Goal: Transaction & Acquisition: Purchase product/service

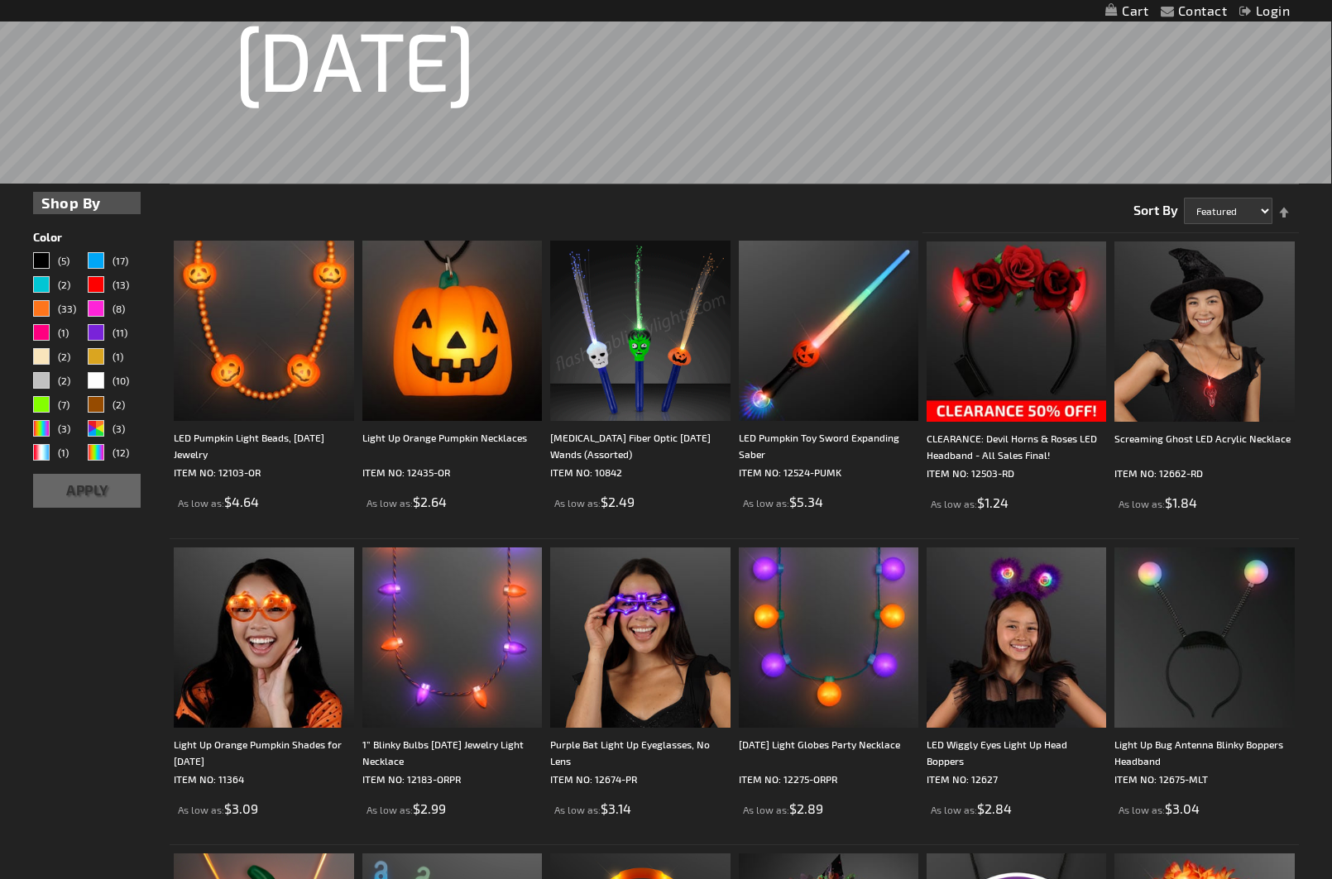
scroll to position [289, 0]
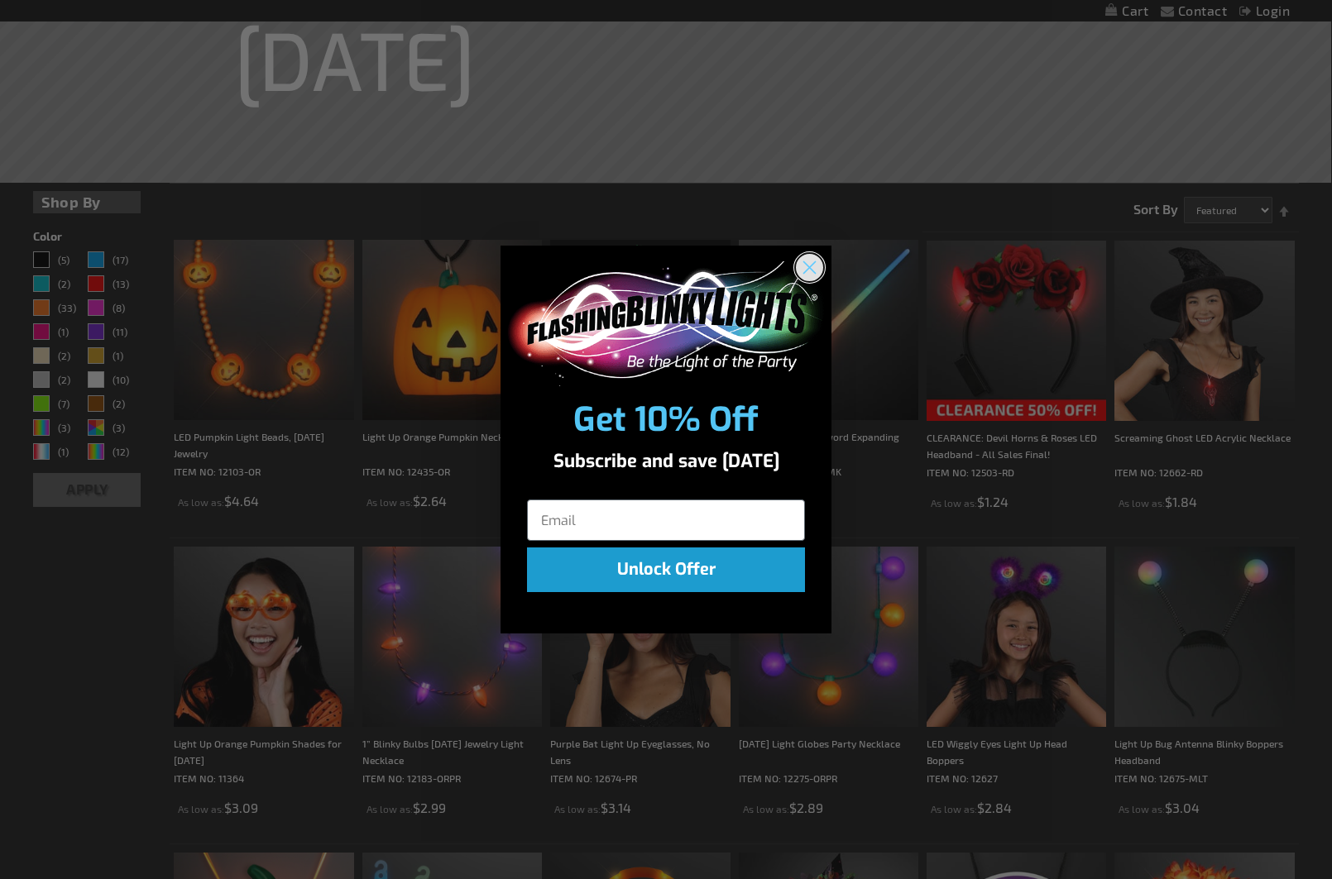
drag, startPoint x: 801, startPoint y: 271, endPoint x: 817, endPoint y: 296, distance: 29.8
click at [801, 271] on circle "Close dialog" at bounding box center [809, 267] width 27 height 27
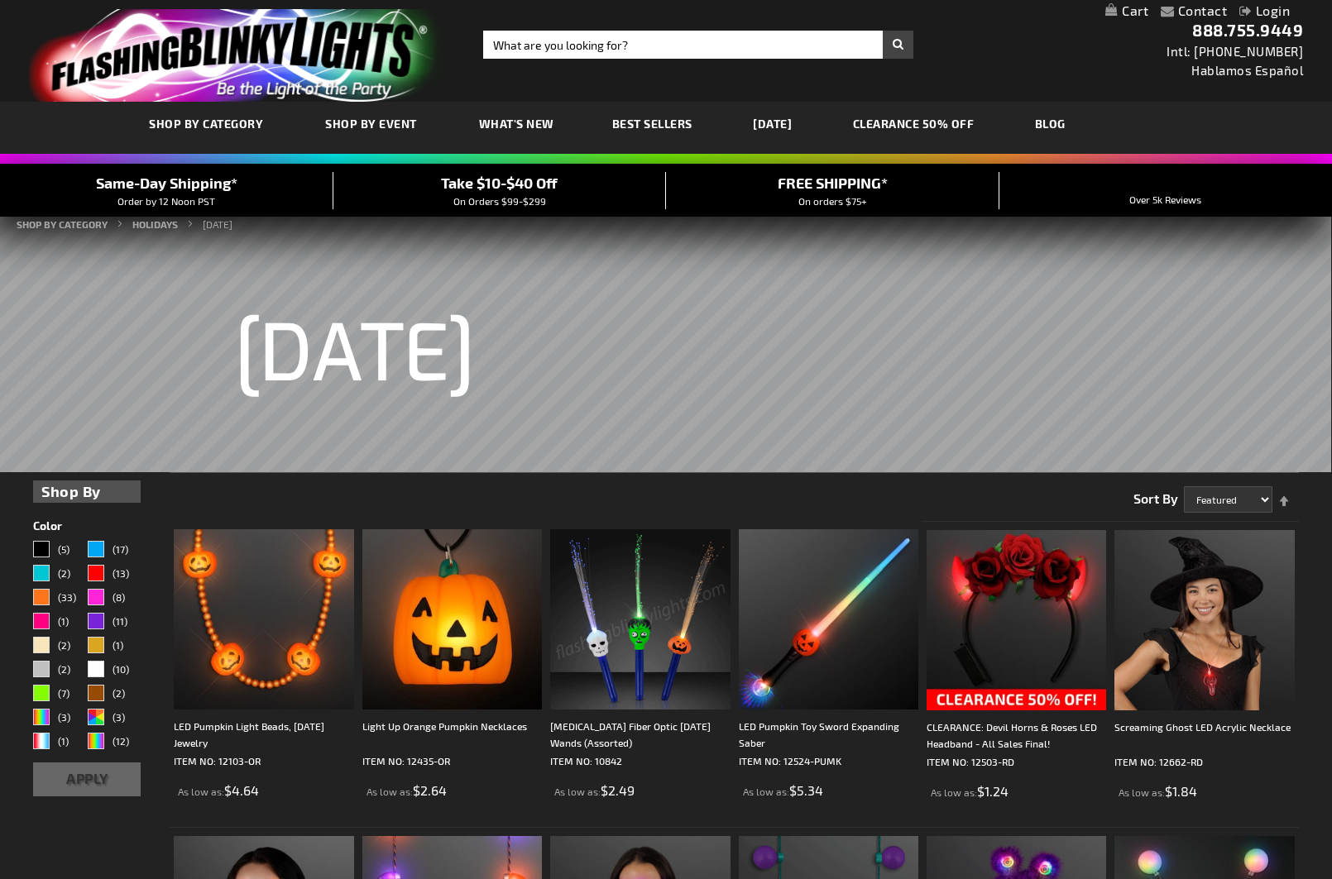
scroll to position [0, 0]
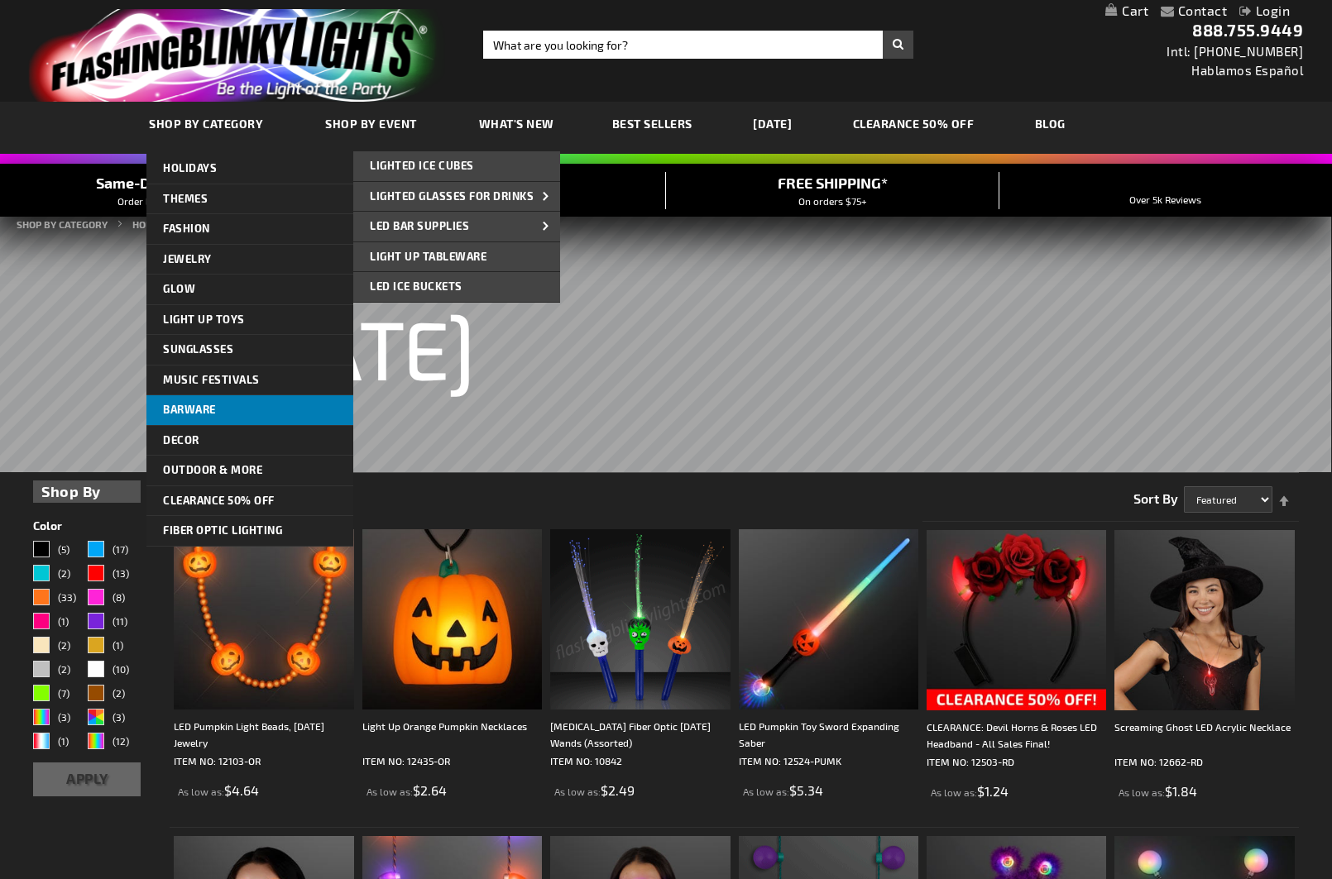
click at [264, 410] on link "Barware" at bounding box center [249, 410] width 207 height 30
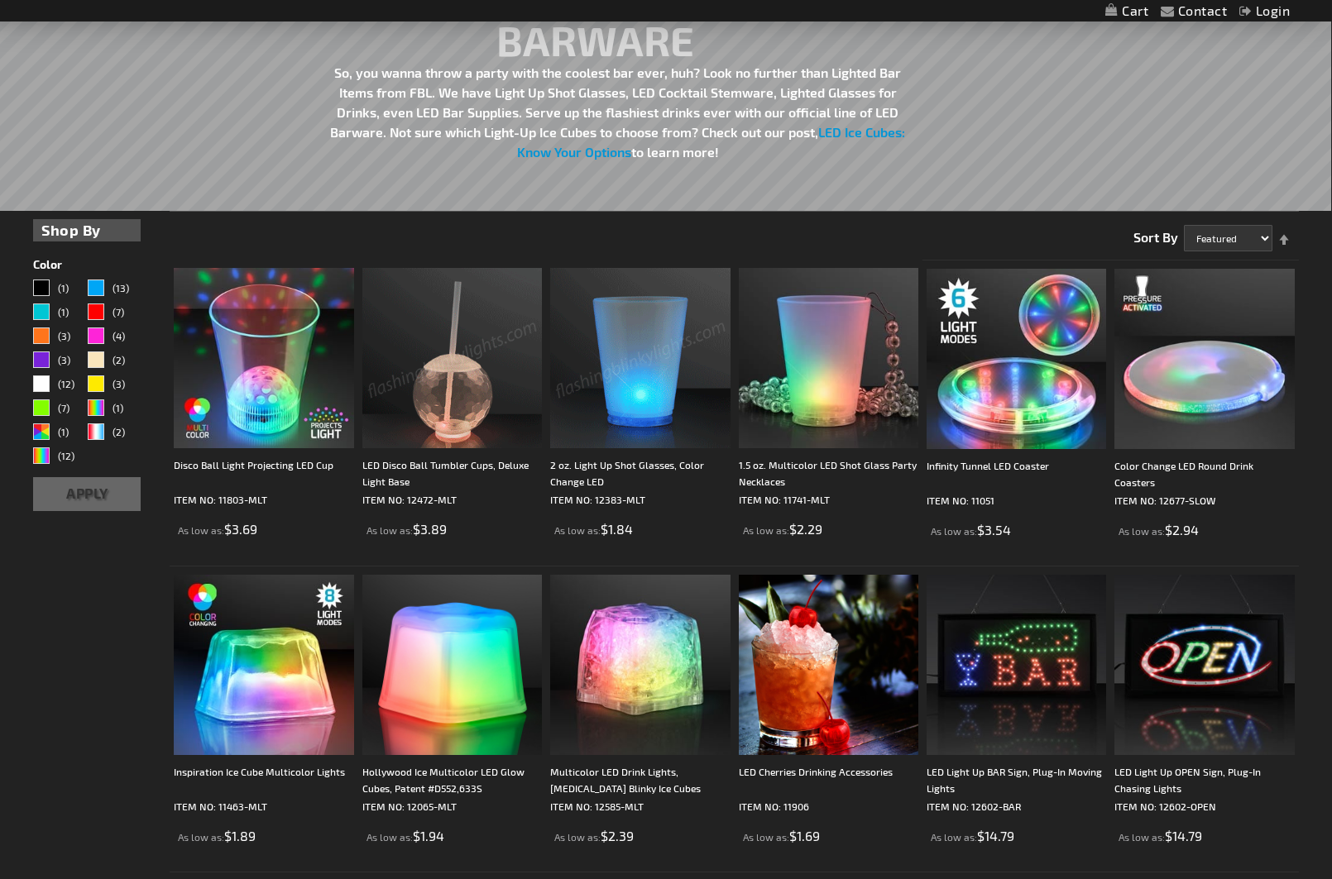
scroll to position [232, 0]
click at [437, 436] on img at bounding box center [451, 357] width 179 height 179
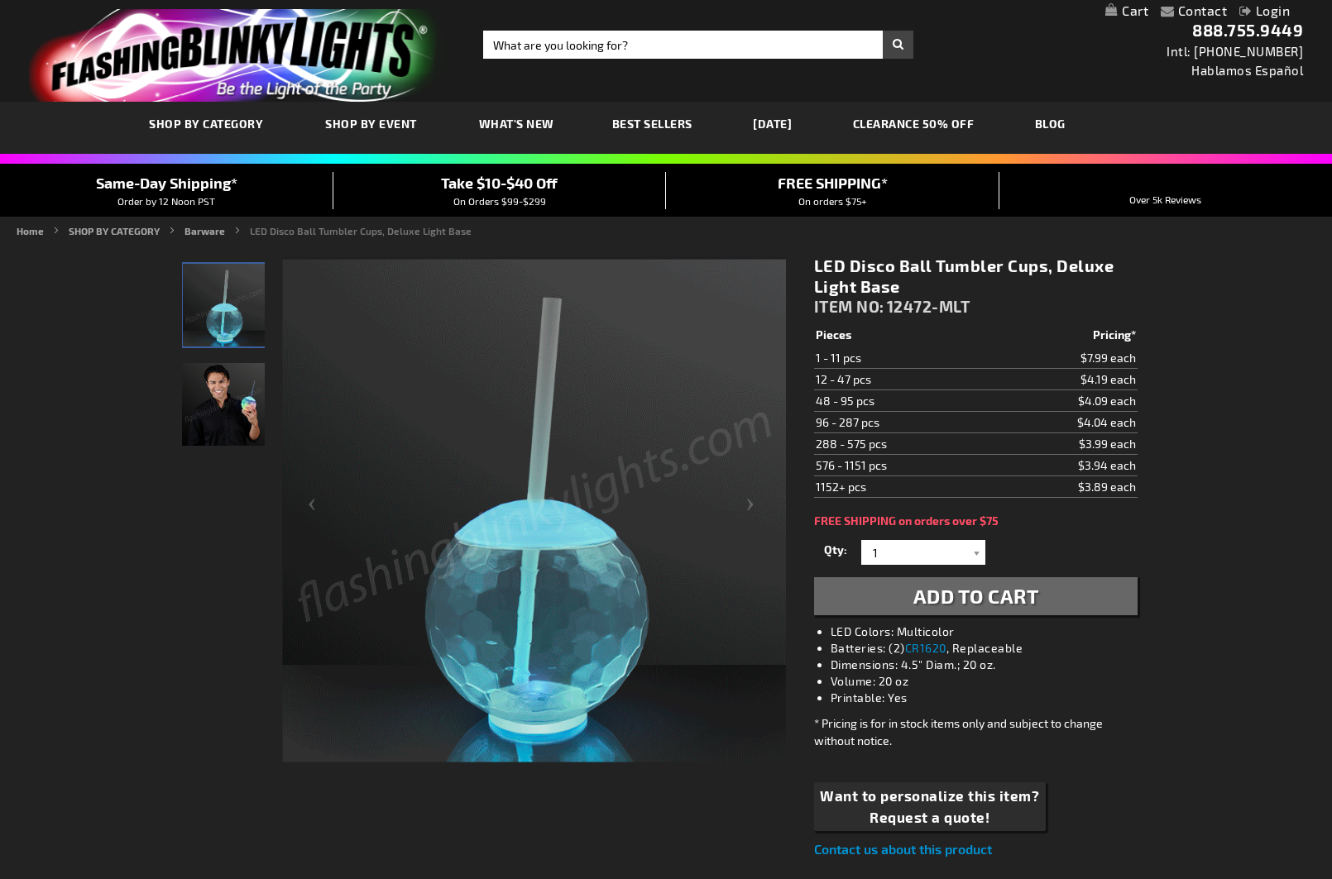
scroll to position [3, 0]
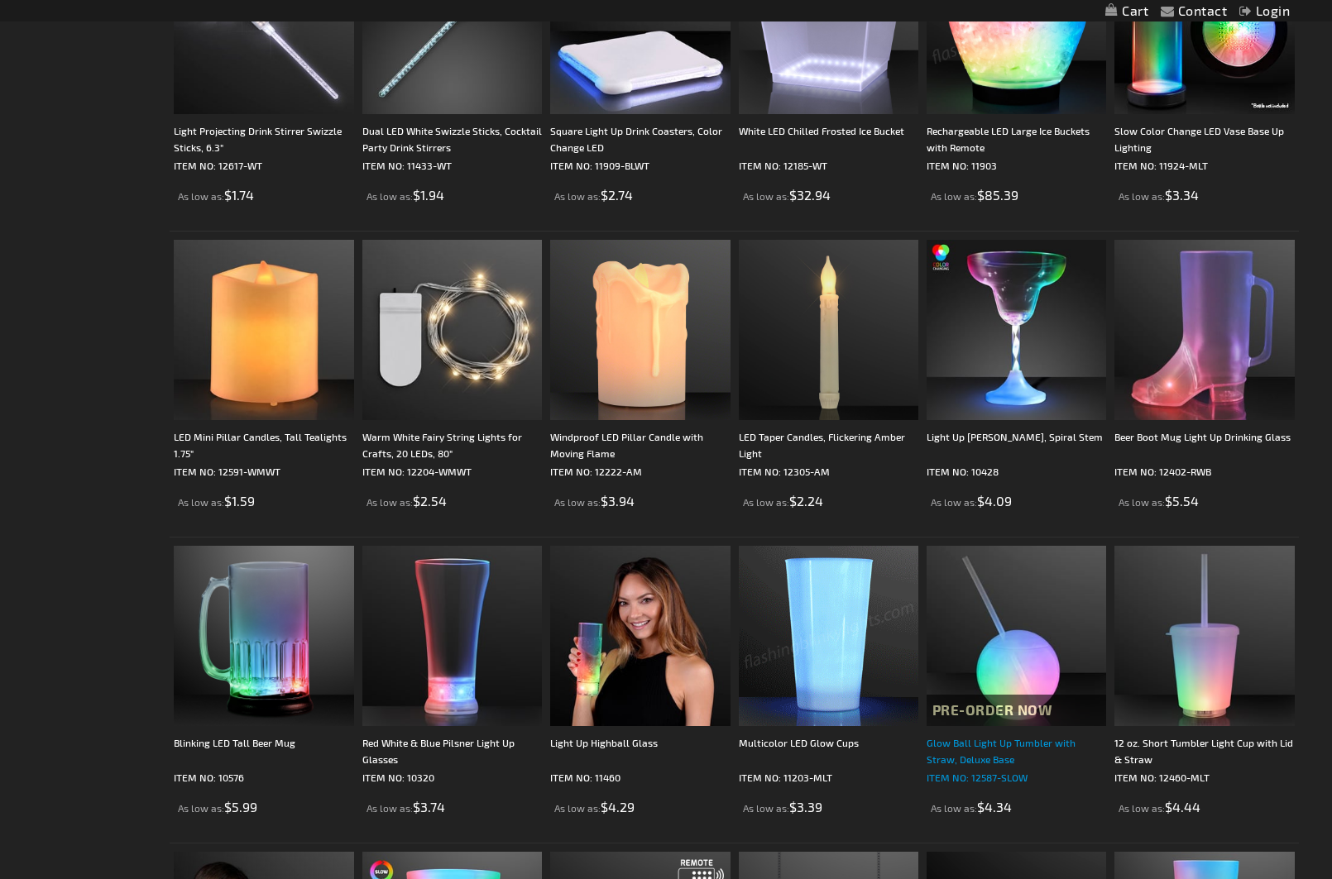
scroll to position [1792, 0]
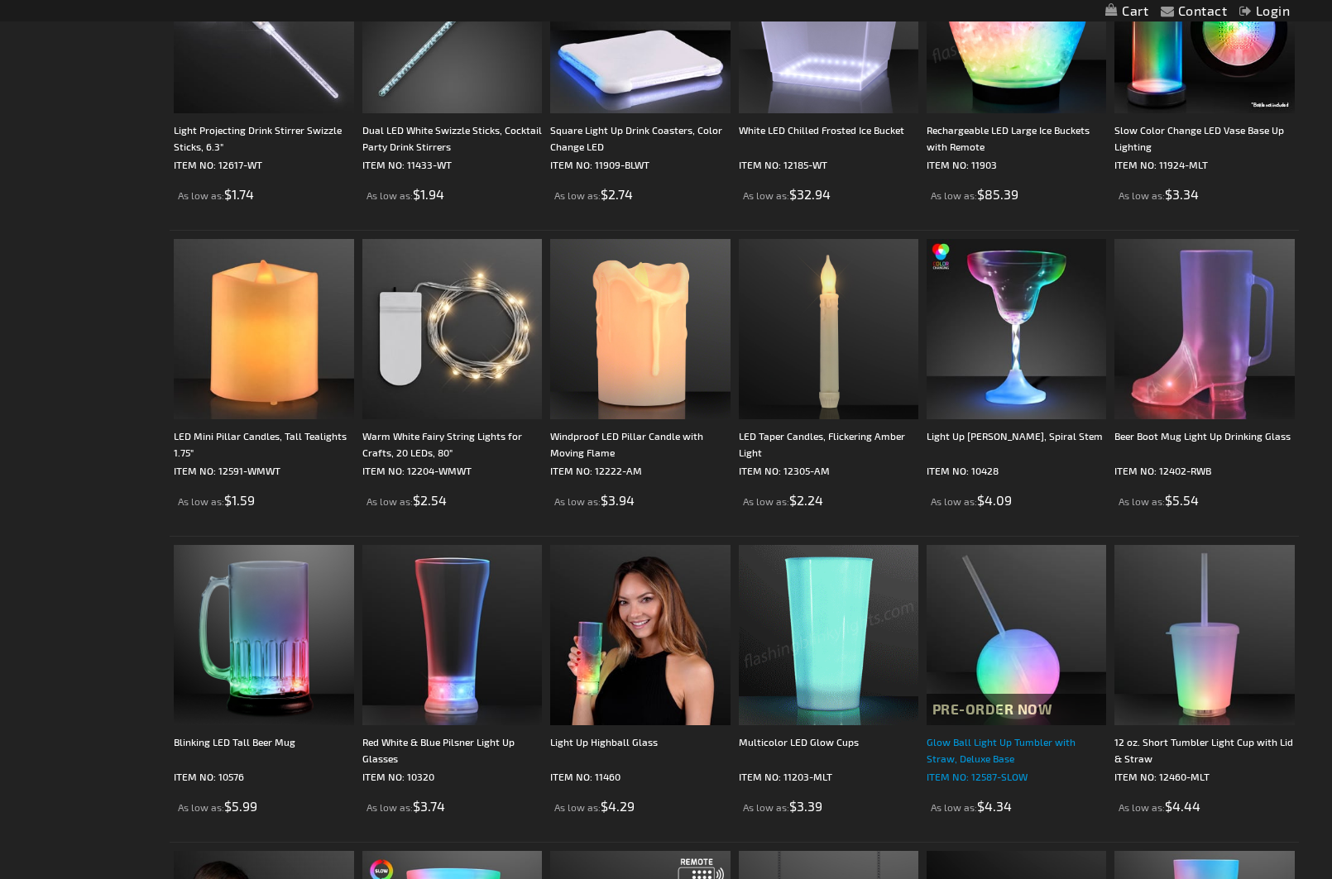
click at [978, 739] on div "Glow Ball Light Up Tumbler with Straw, Deluxe Base" at bounding box center [1015, 750] width 179 height 33
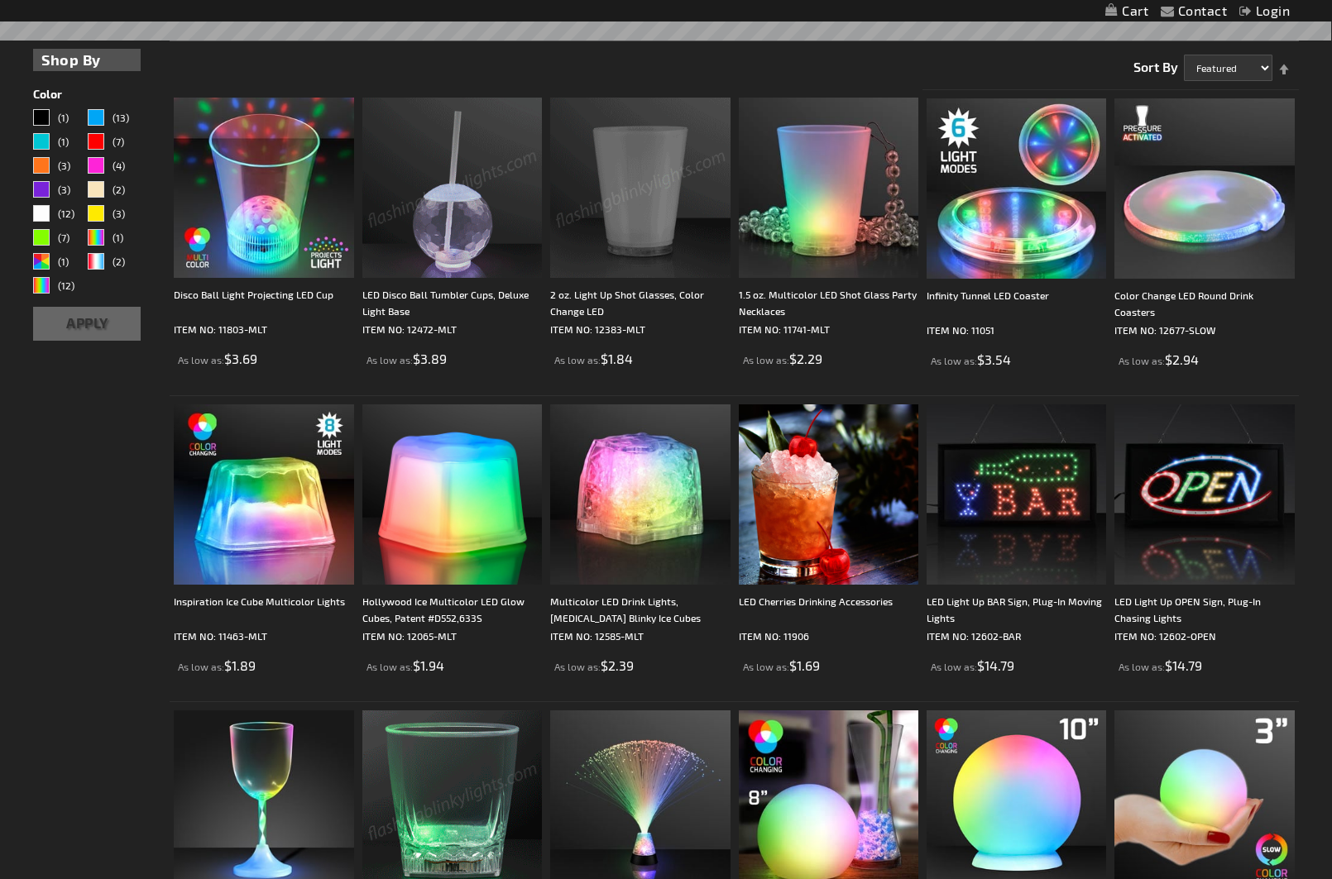
scroll to position [373, 0]
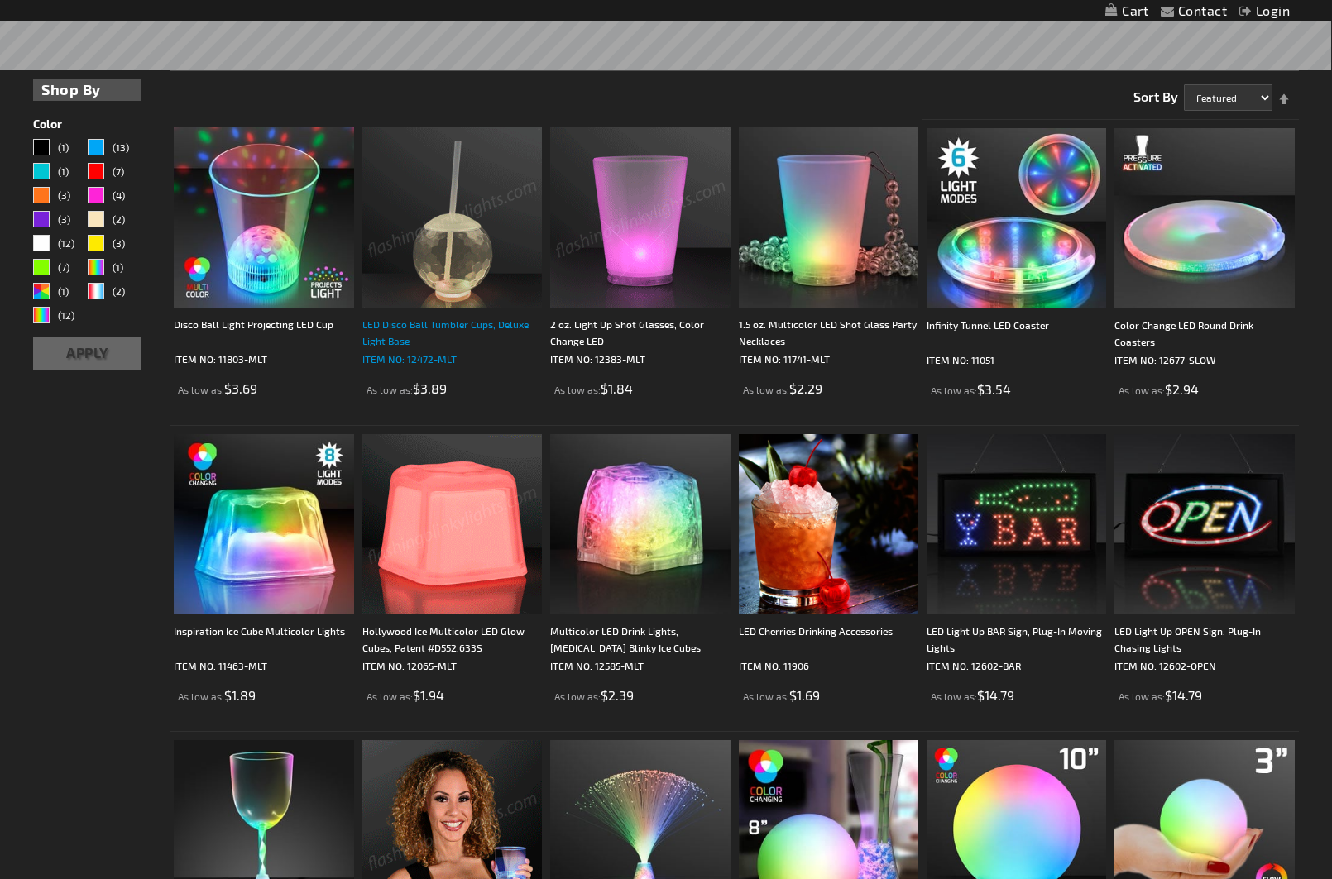
click at [474, 316] on div "LED Disco Ball Tumbler Cups, Deluxe Light Base" at bounding box center [451, 332] width 179 height 33
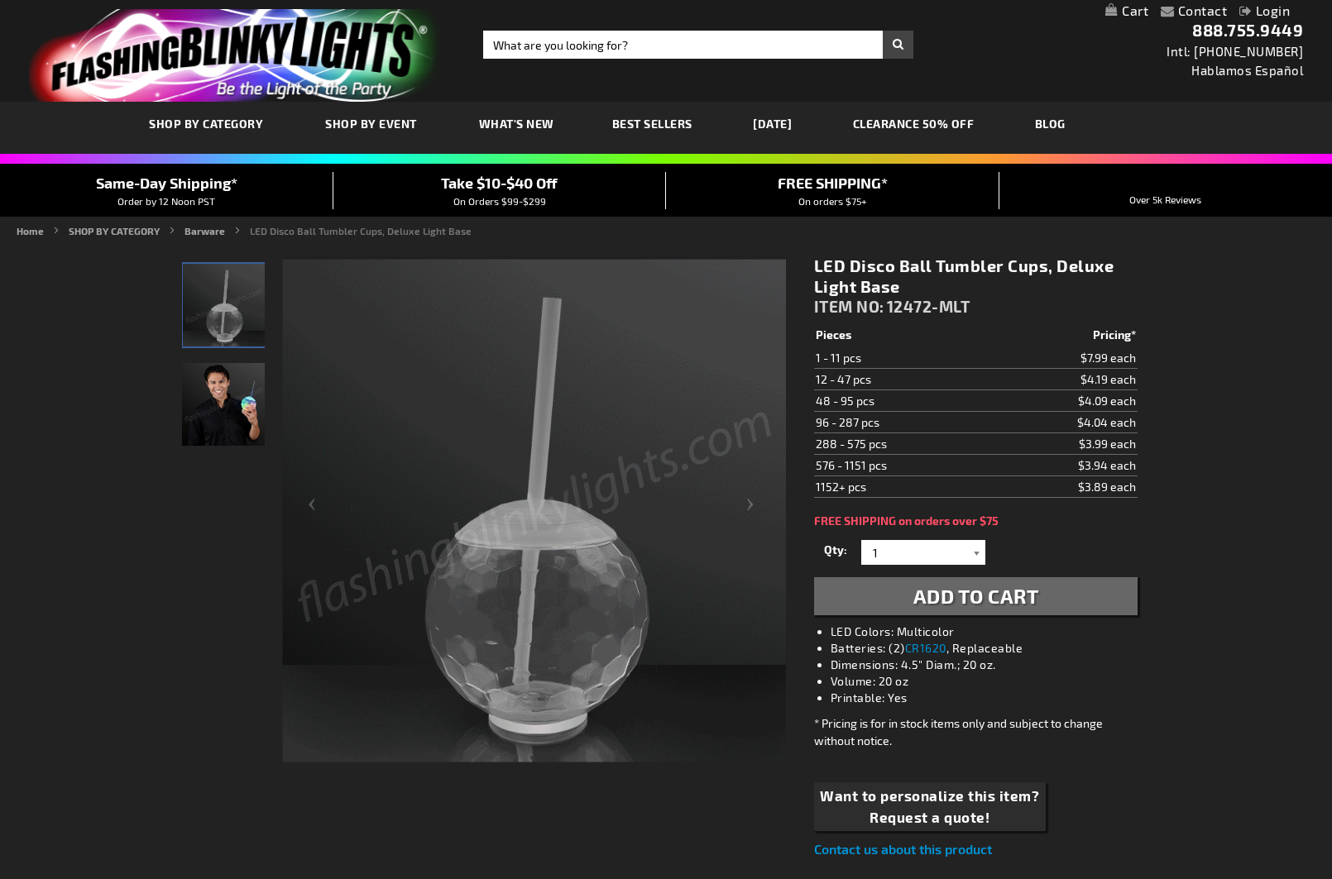
click at [978, 552] on div at bounding box center [976, 552] width 17 height 25
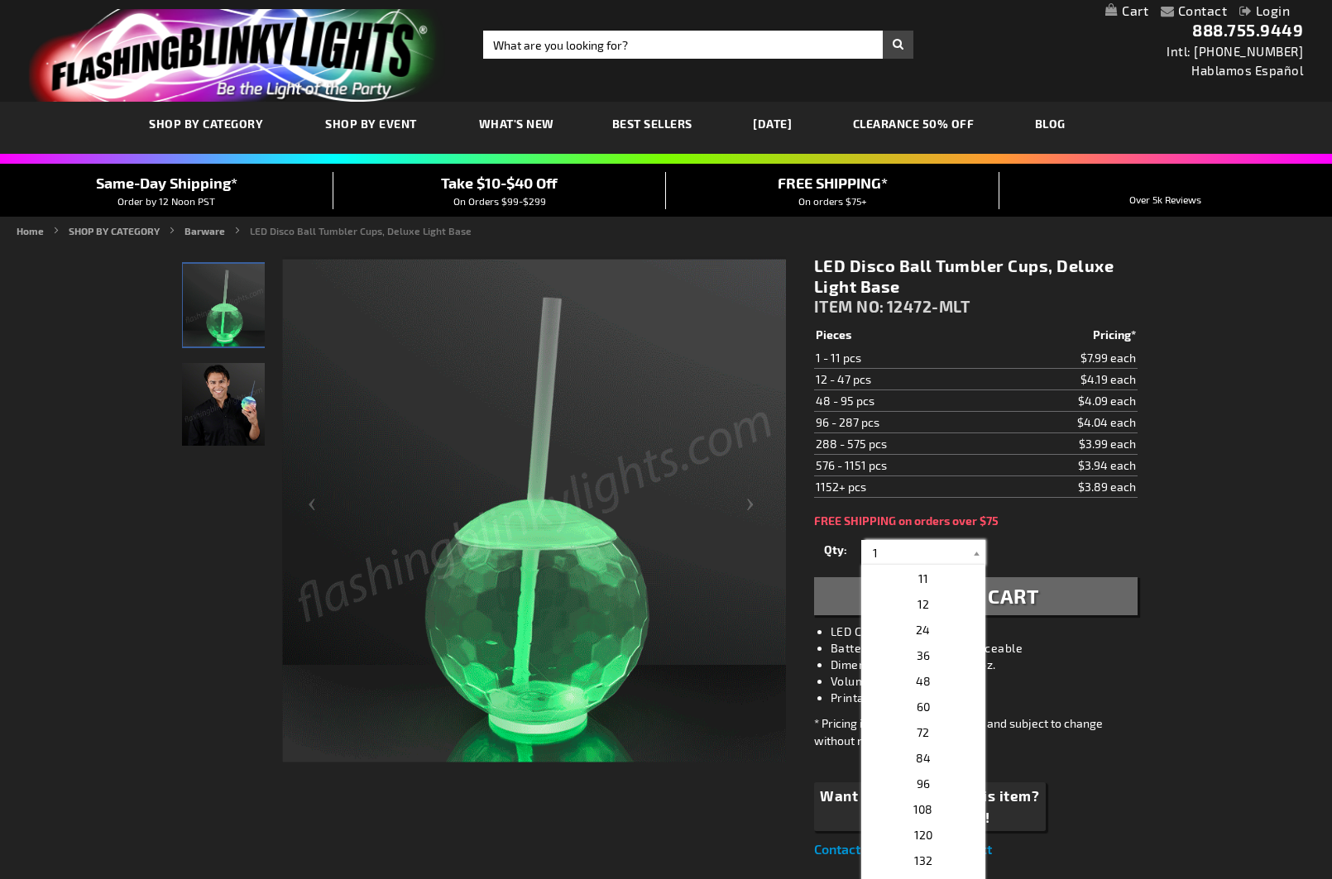
scroll to position [253, 0]
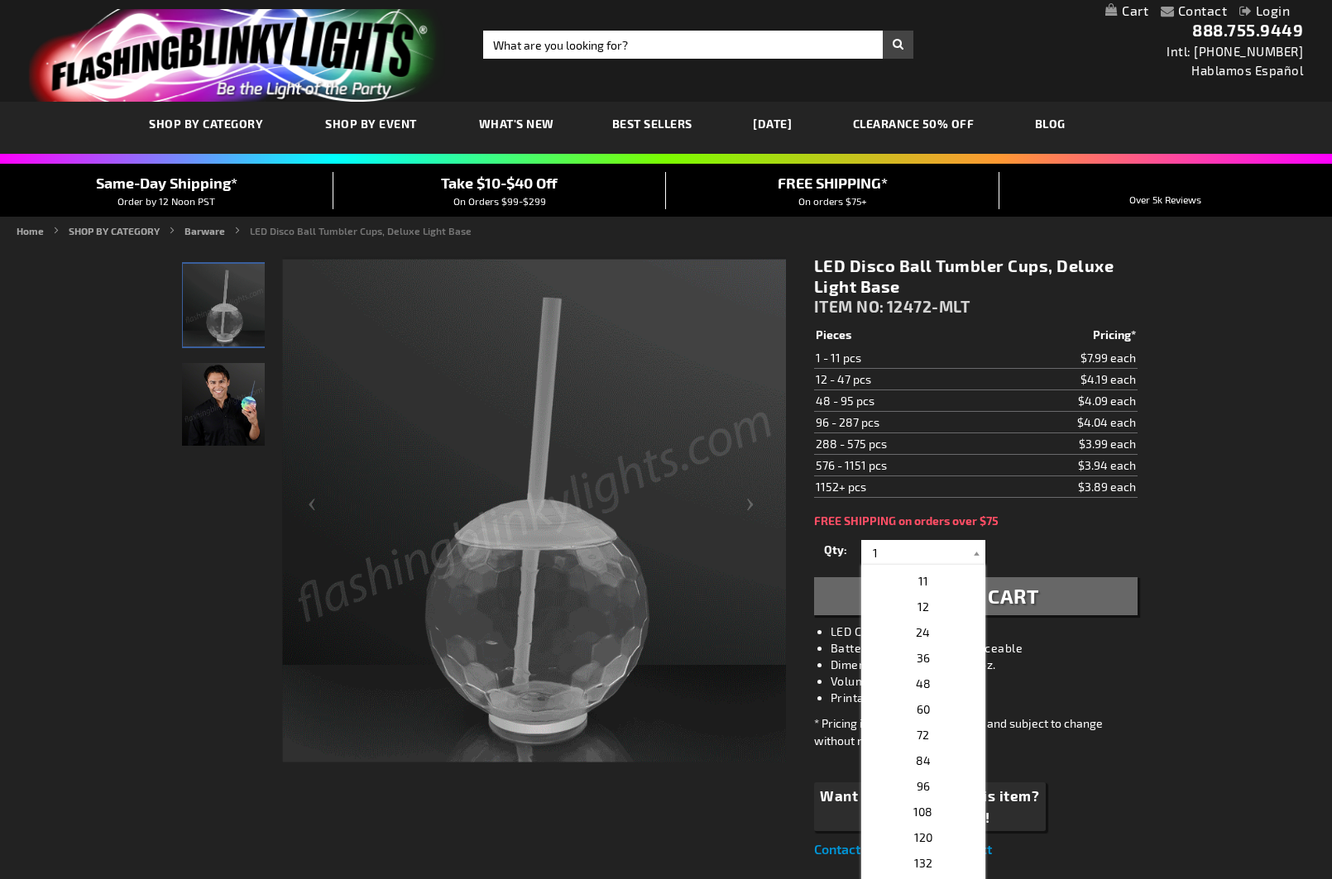
click at [508, 188] on span "Take $10-$40 Off" at bounding box center [499, 183] width 117 height 18
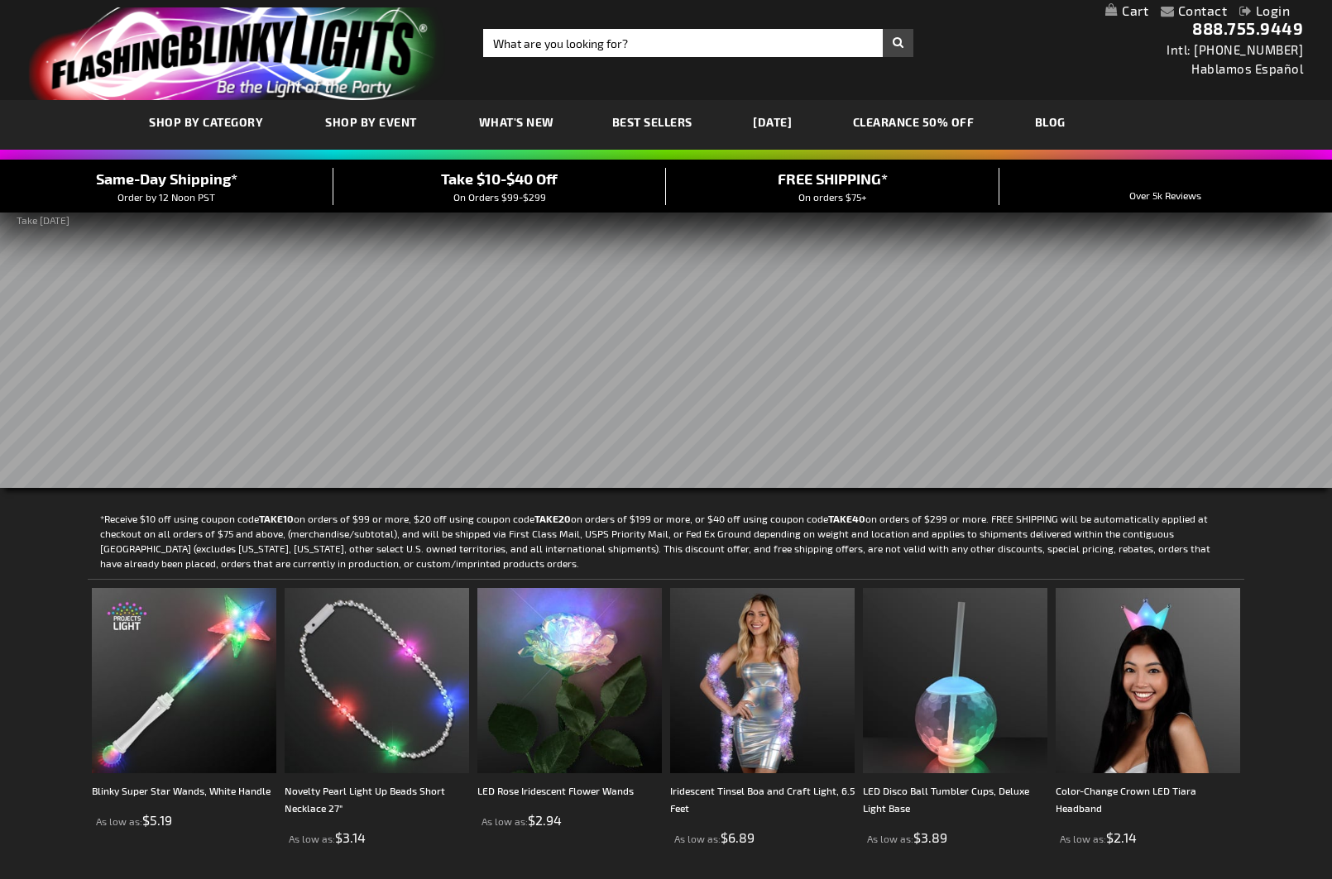
scroll to position [2, 0]
click at [622, 290] on rs-slide at bounding box center [666, 349] width 1332 height 277
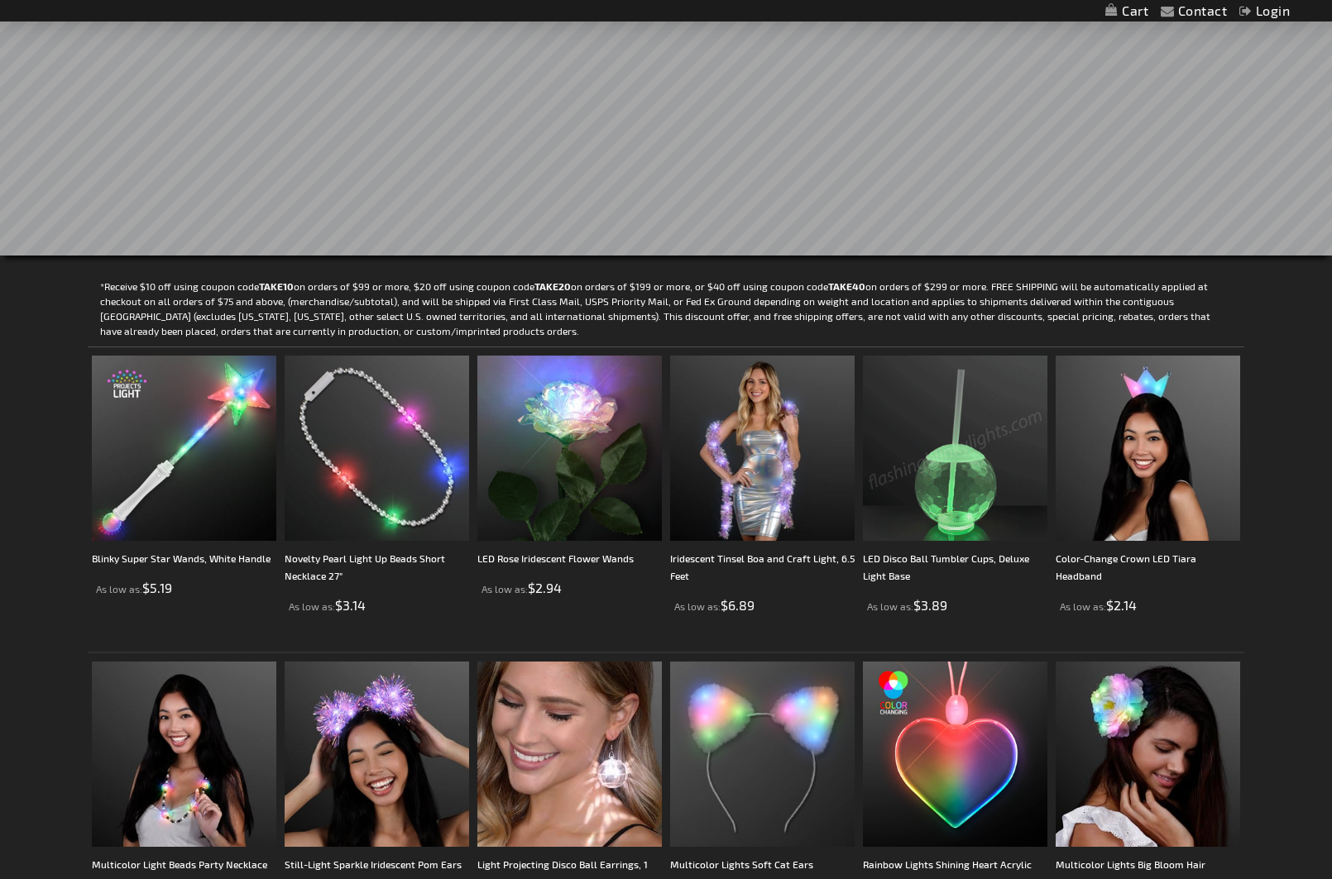
scroll to position [242, 0]
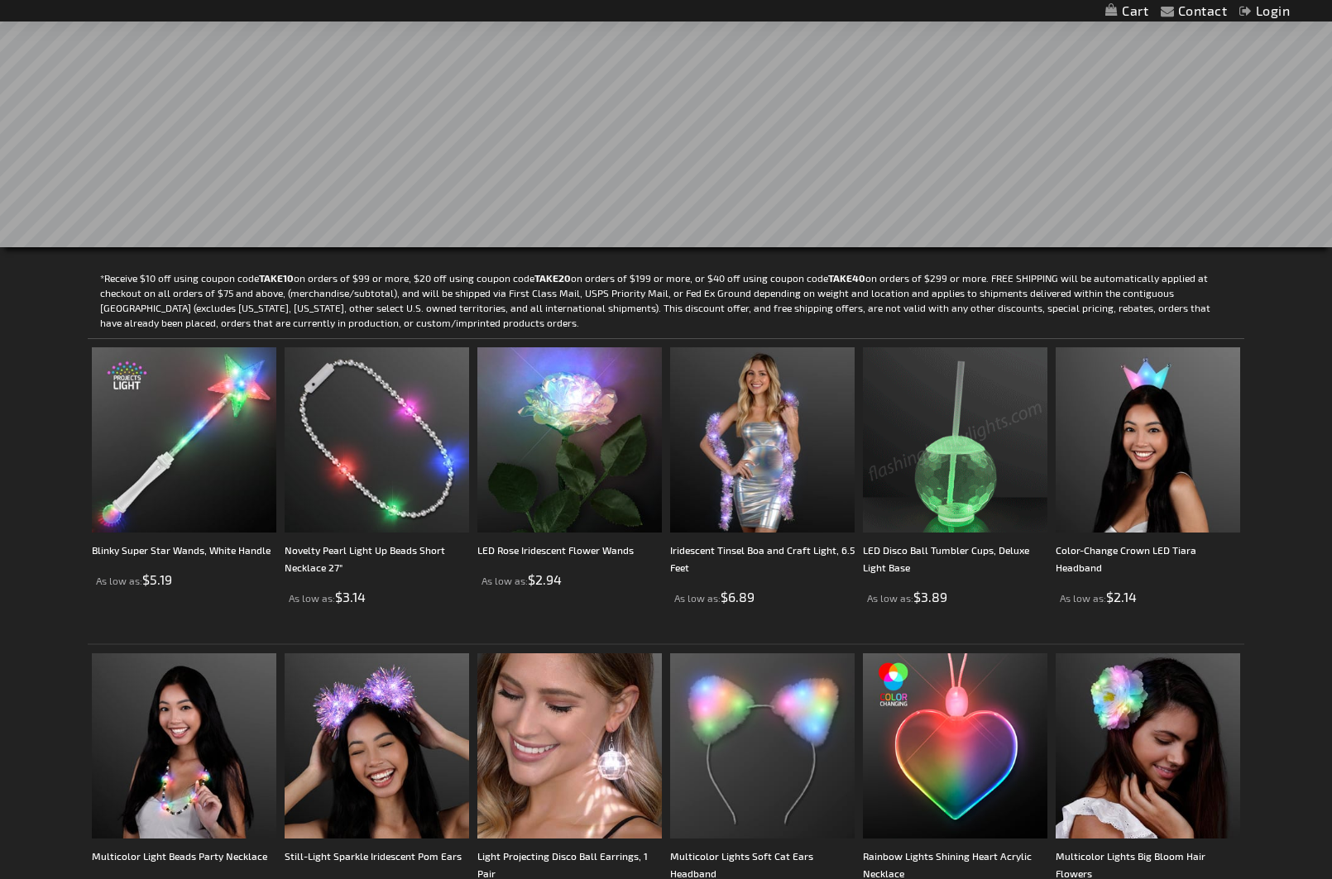
click at [954, 529] on img at bounding box center [955, 439] width 184 height 184
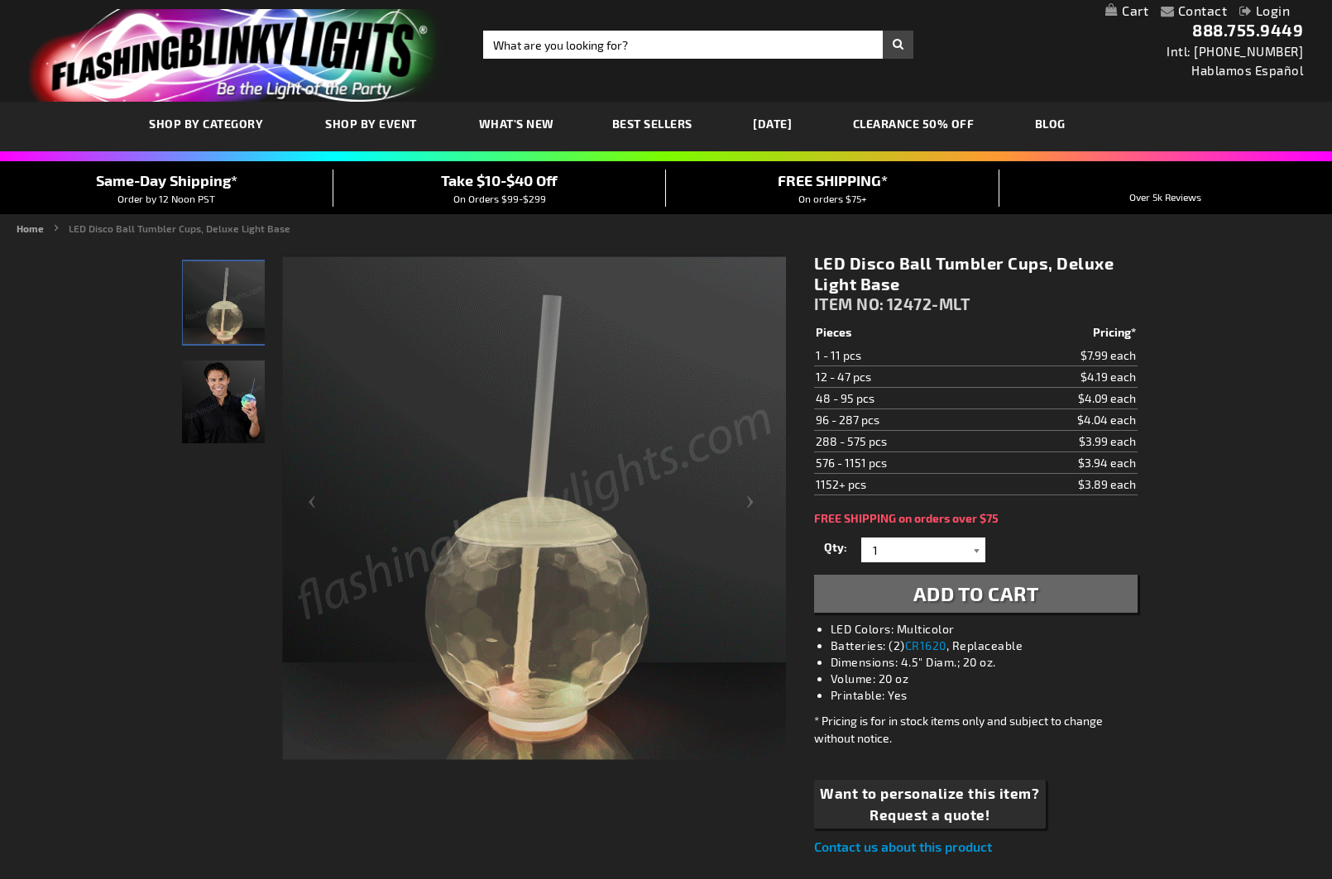
click at [976, 550] on div at bounding box center [976, 550] width 17 height 25
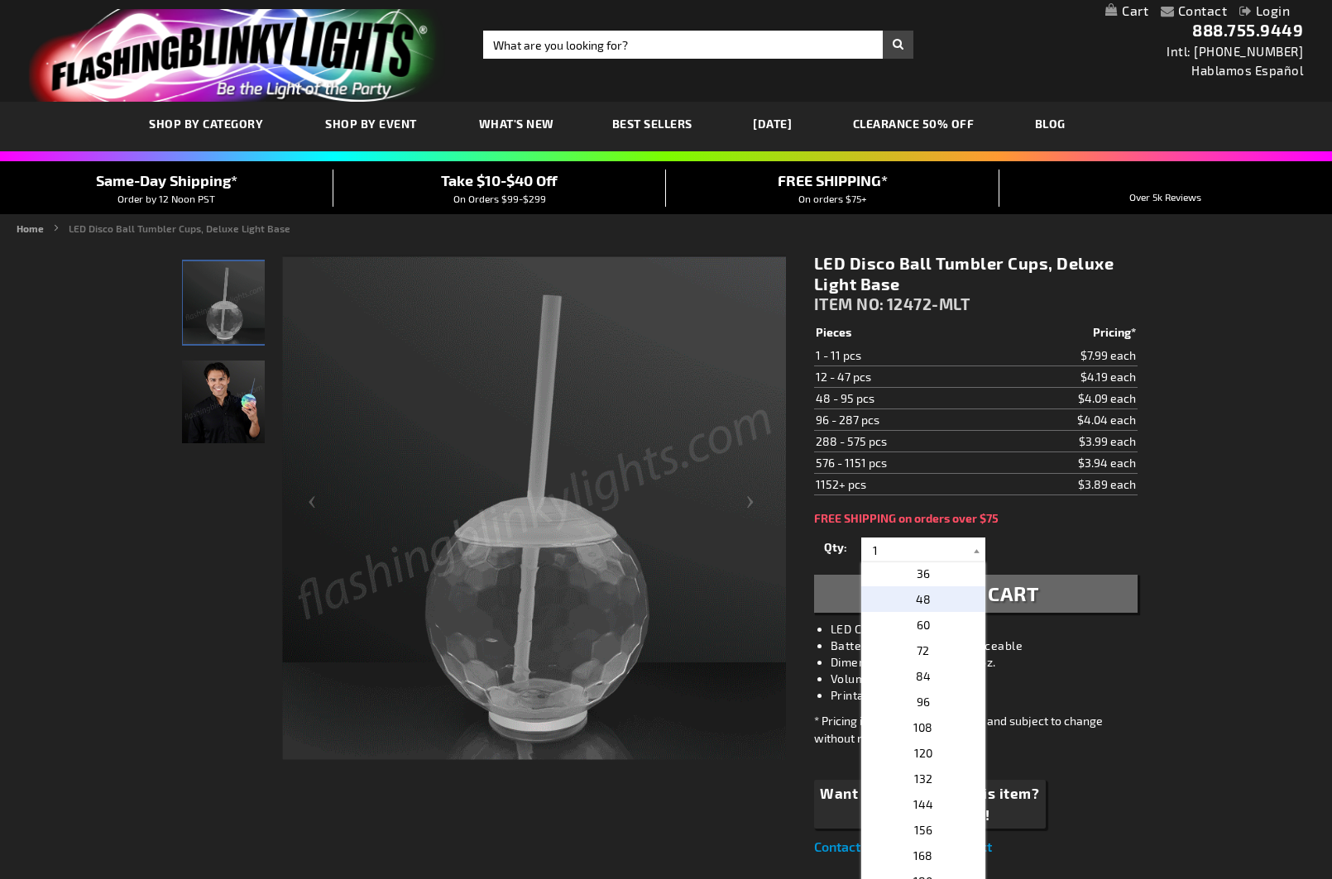
scroll to position [0, 1]
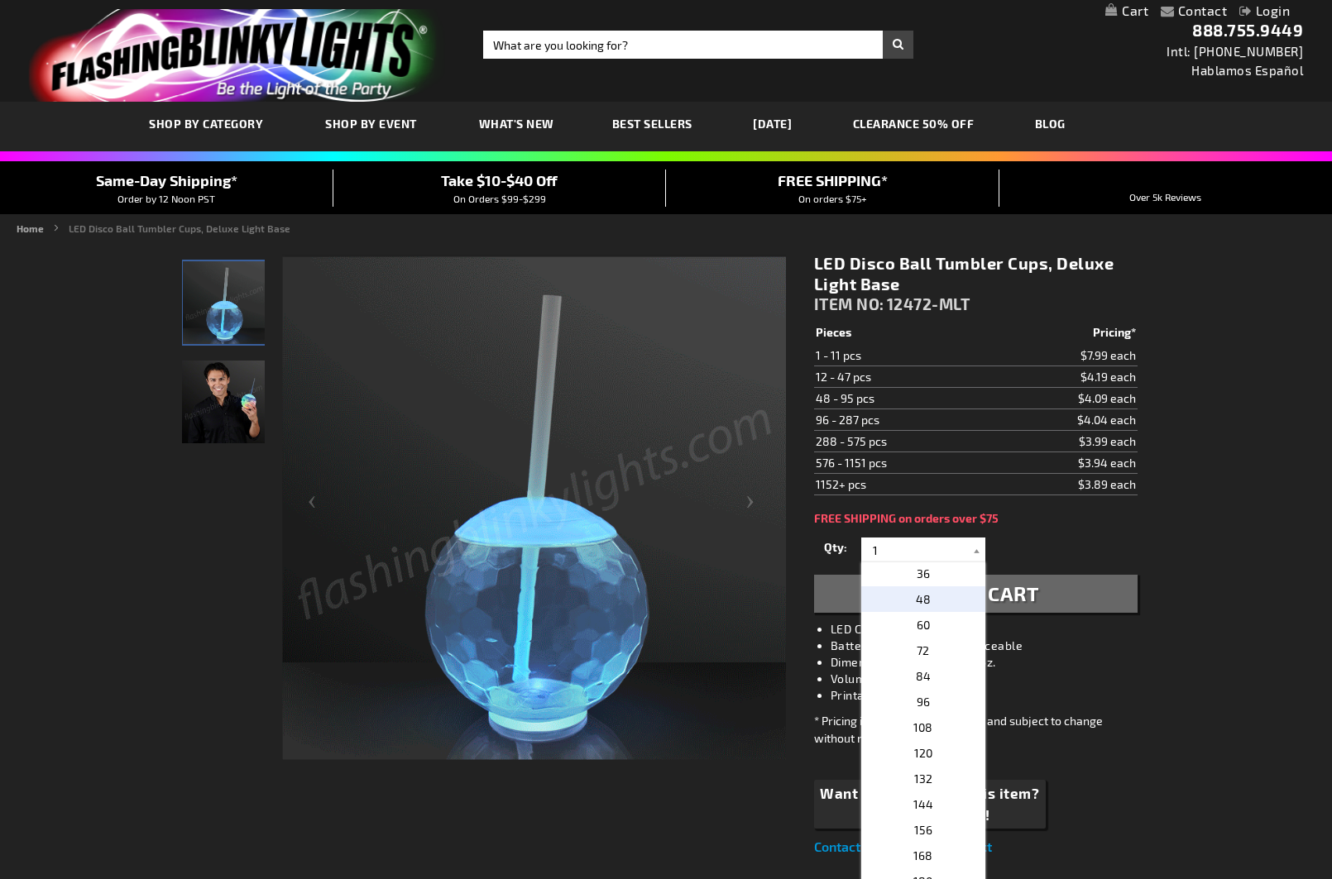
click at [927, 600] on p "48" at bounding box center [923, 599] width 124 height 26
type input "48"
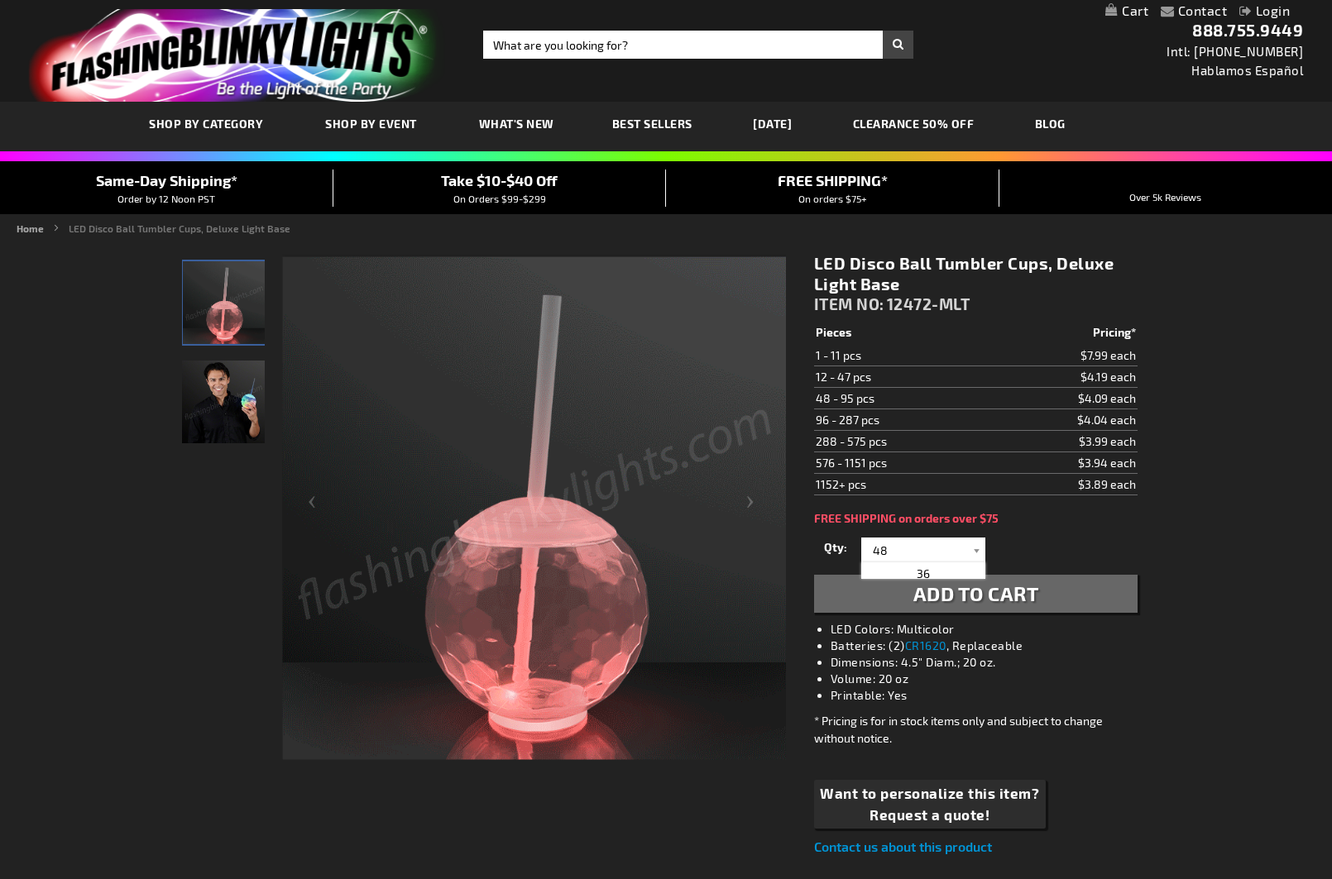
scroll to position [0, 0]
click at [1040, 593] on button "Add to Cart" at bounding box center [975, 594] width 323 height 38
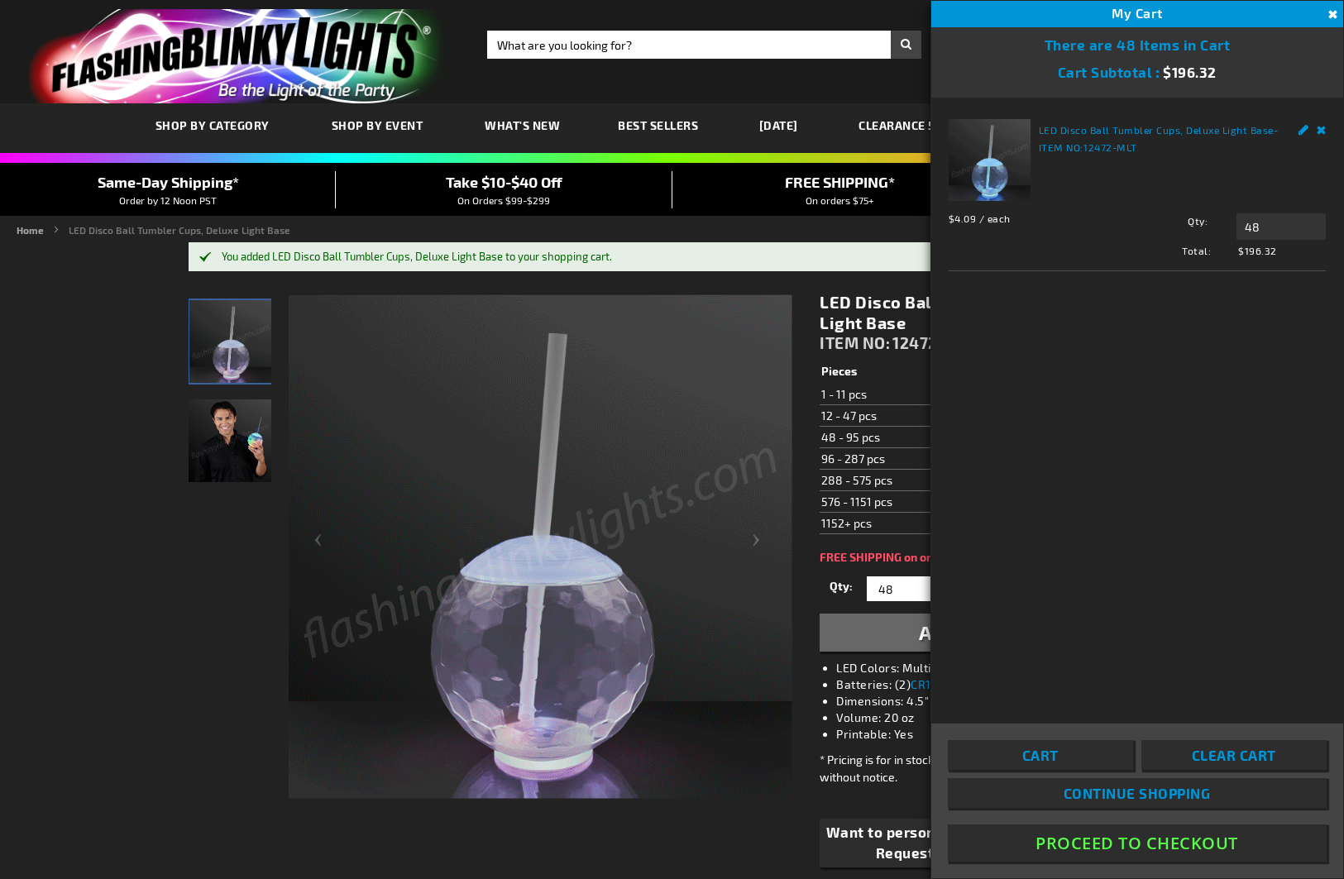
click at [1126, 601] on div "LED Disco Ball Tumbler Cups, Deluxe Light Base - ITEM NO: 12472-MLT $4.09 / eac…" at bounding box center [1137, 400] width 412 height 604
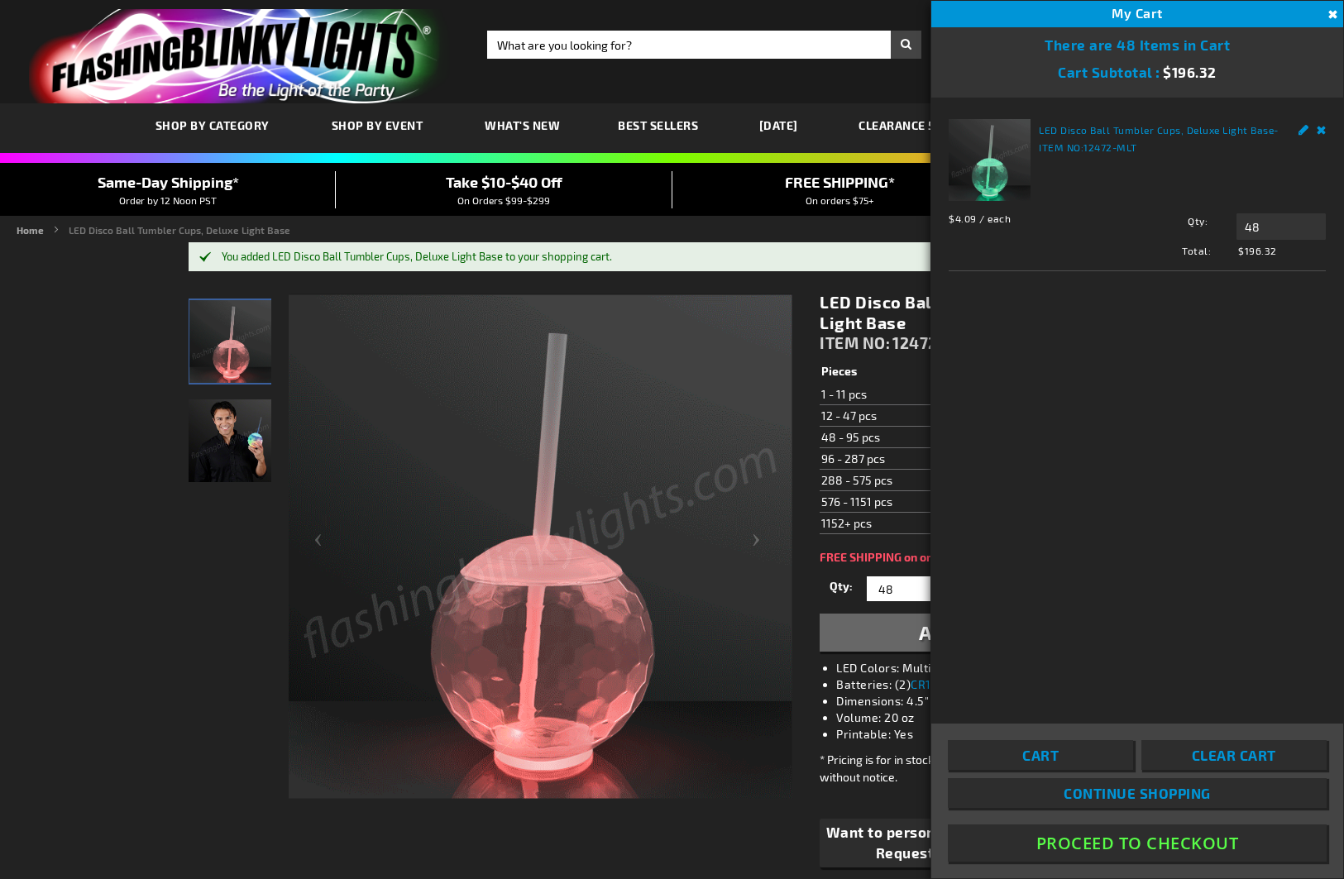
click at [1326, 15] on button "Close" at bounding box center [1331, 15] width 18 height 18
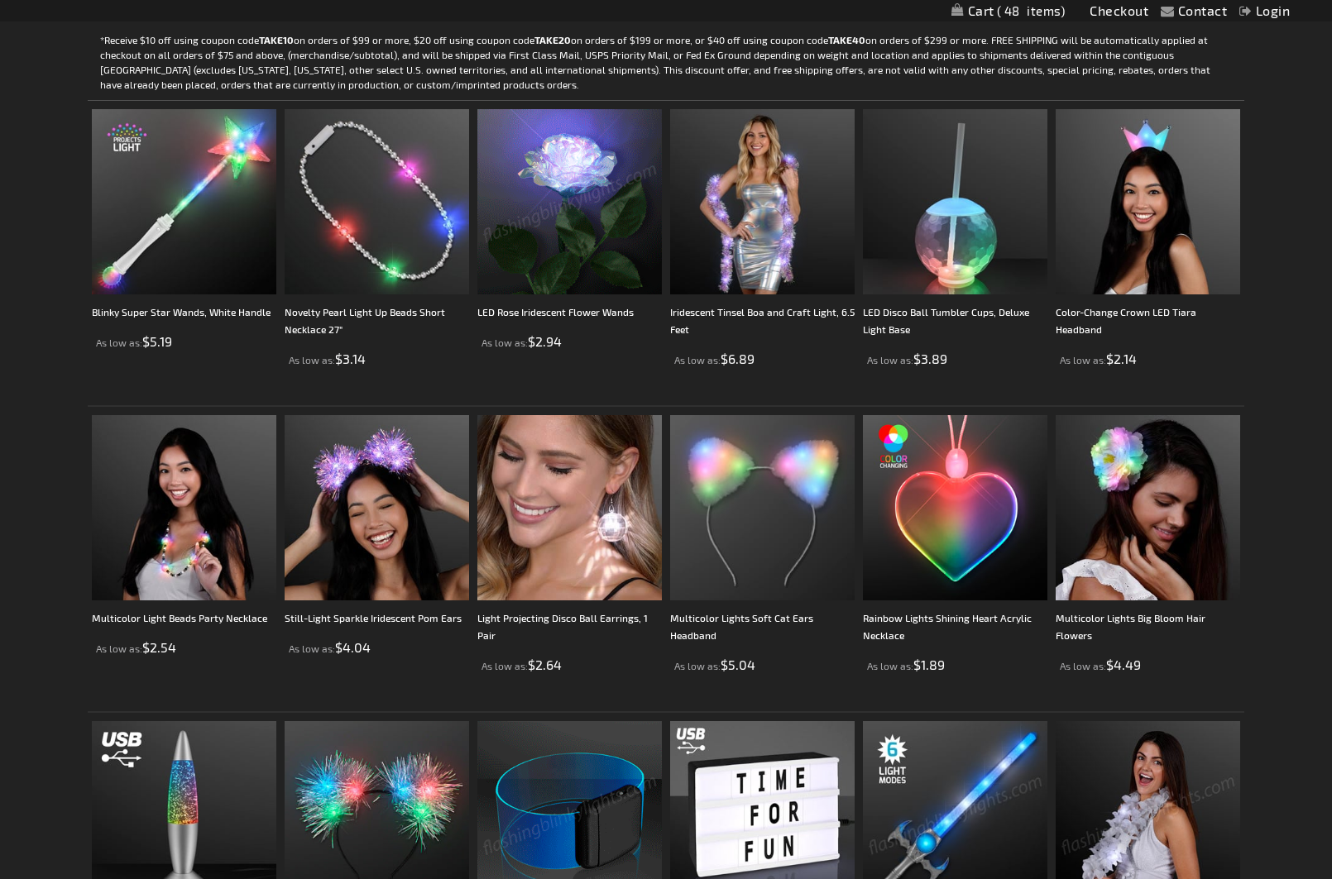
scroll to position [483, 0]
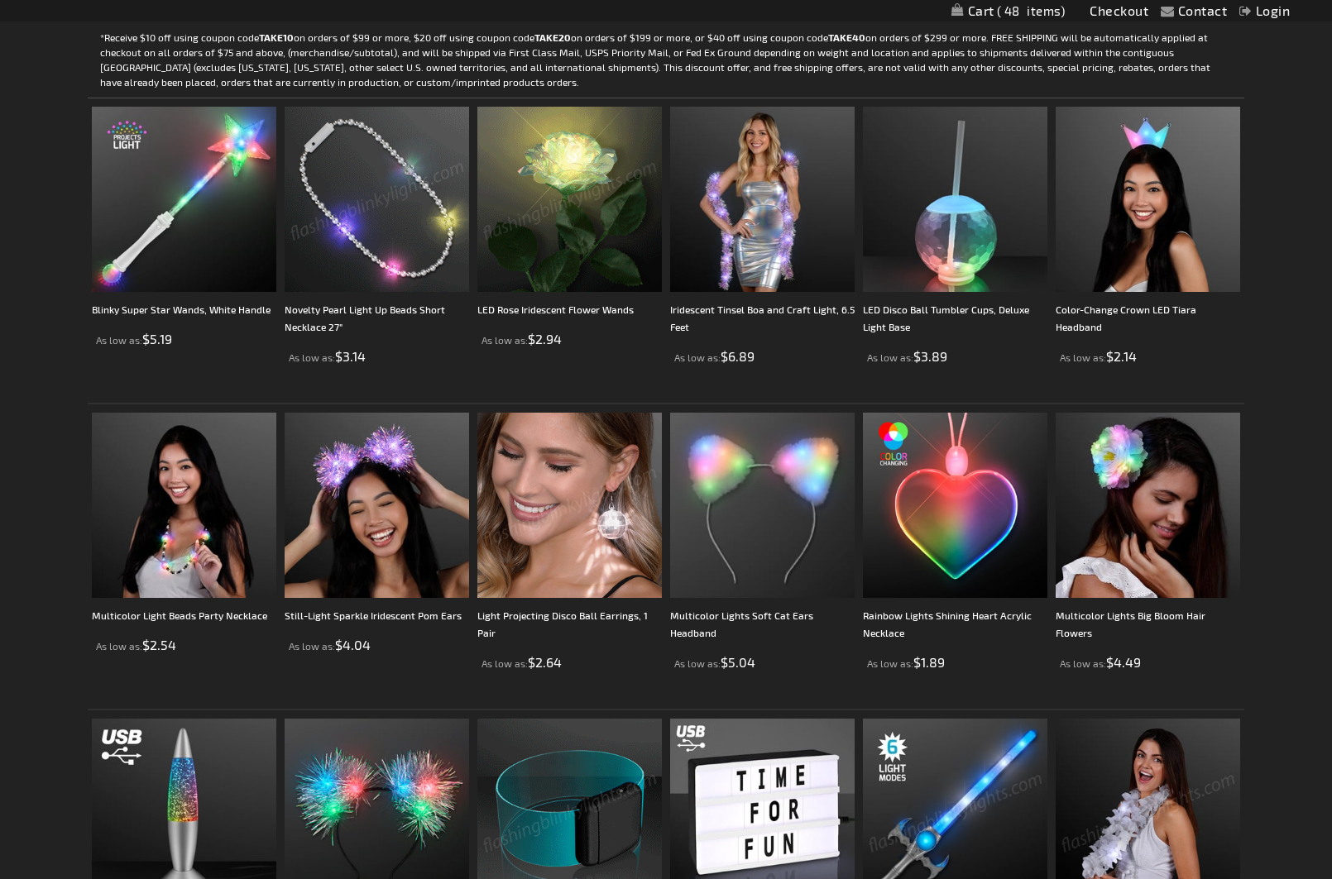
click at [404, 270] on img at bounding box center [376, 199] width 184 height 184
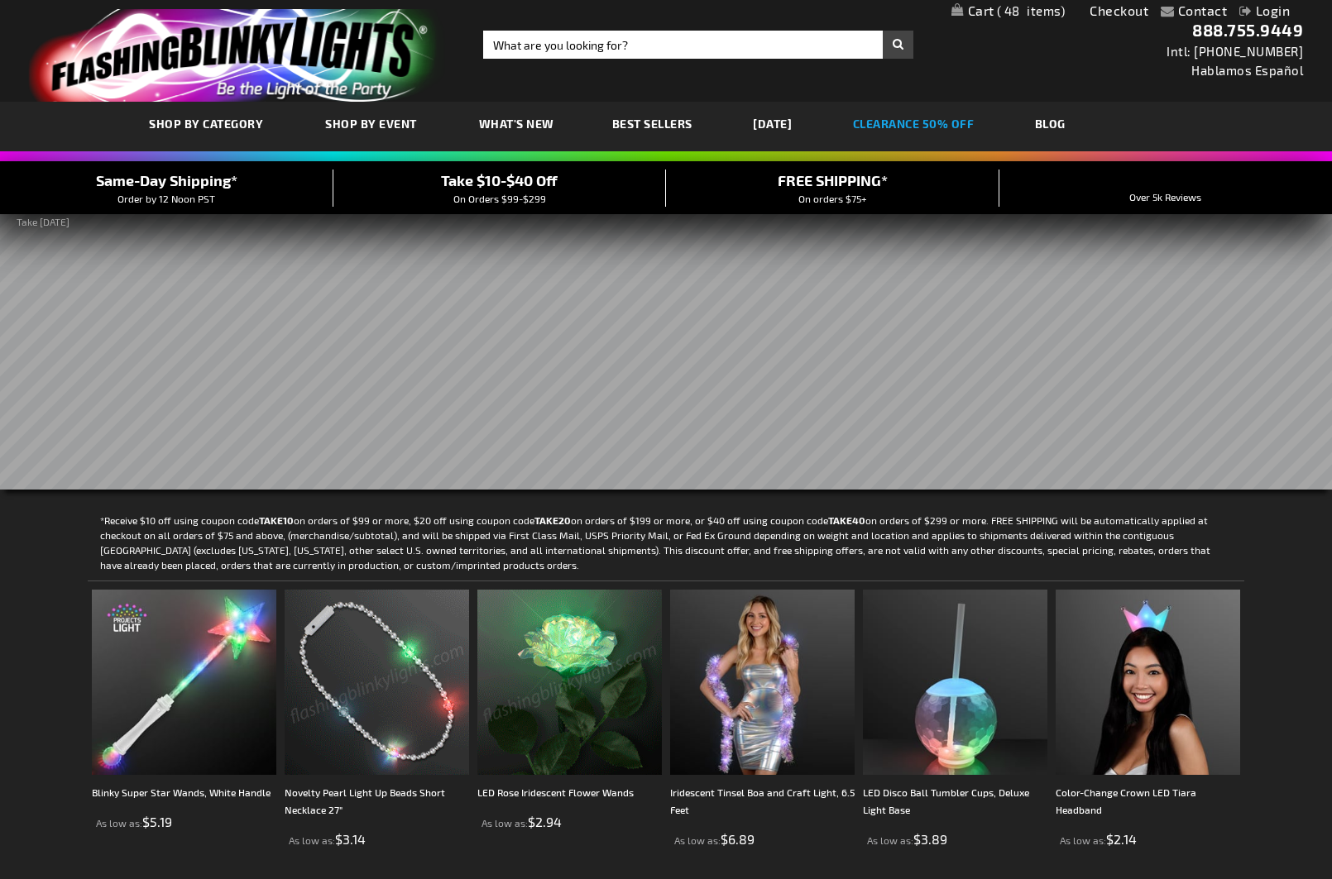
click at [920, 127] on link "CLEARANCE 50% OFF" at bounding box center [913, 123] width 146 height 55
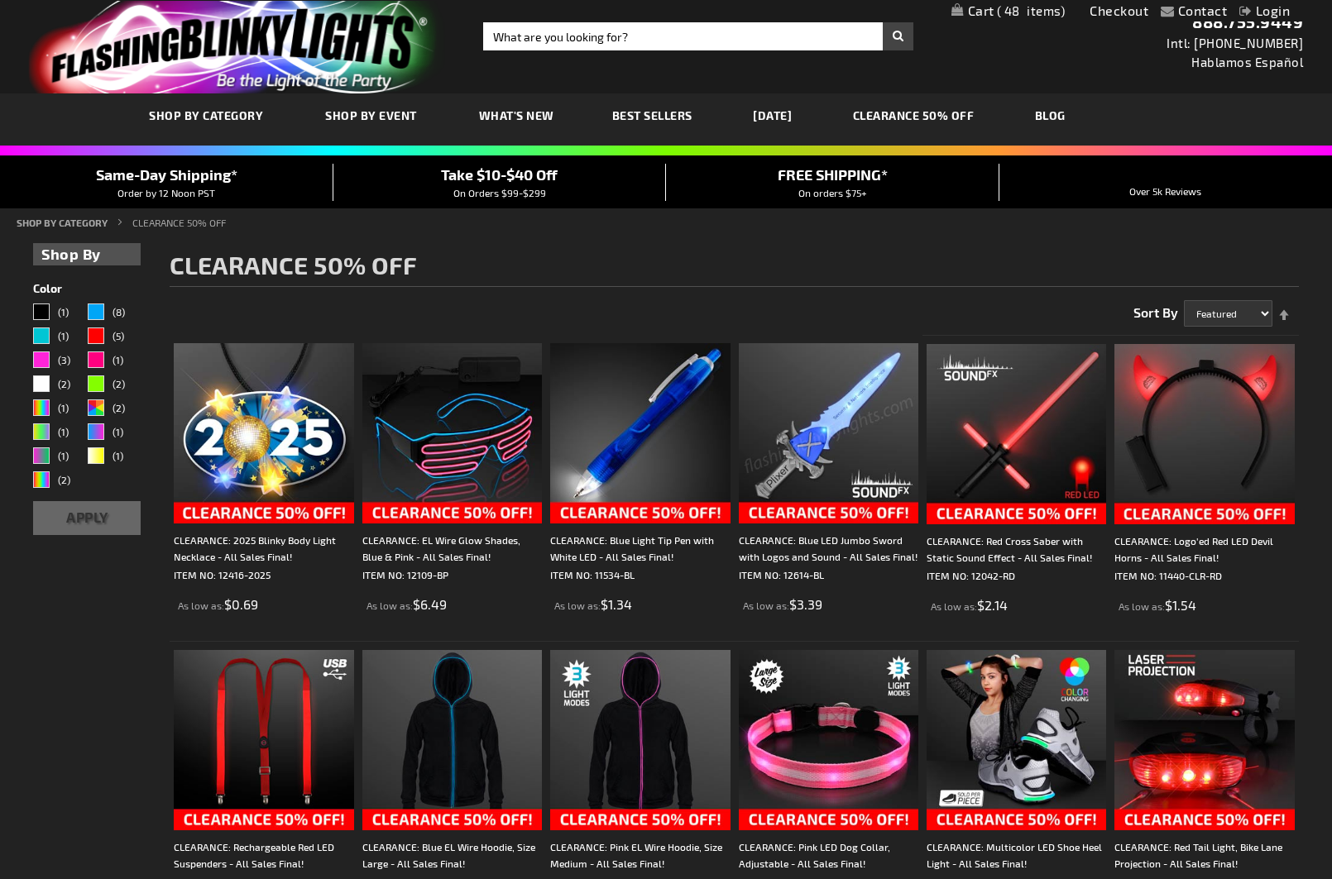
scroll to position [12, 0]
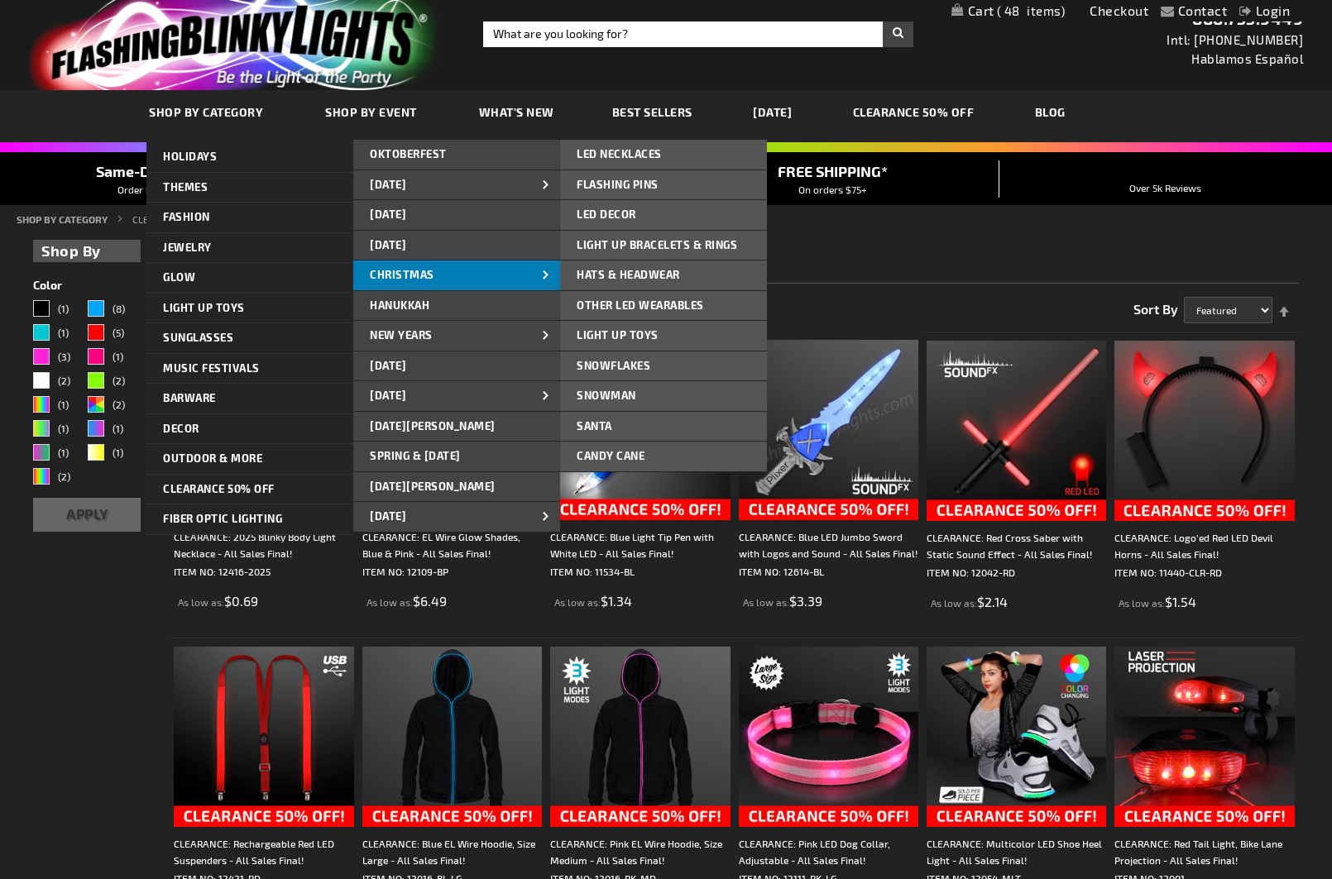
click at [406, 273] on span "CHRISTMAS" at bounding box center [402, 274] width 65 height 13
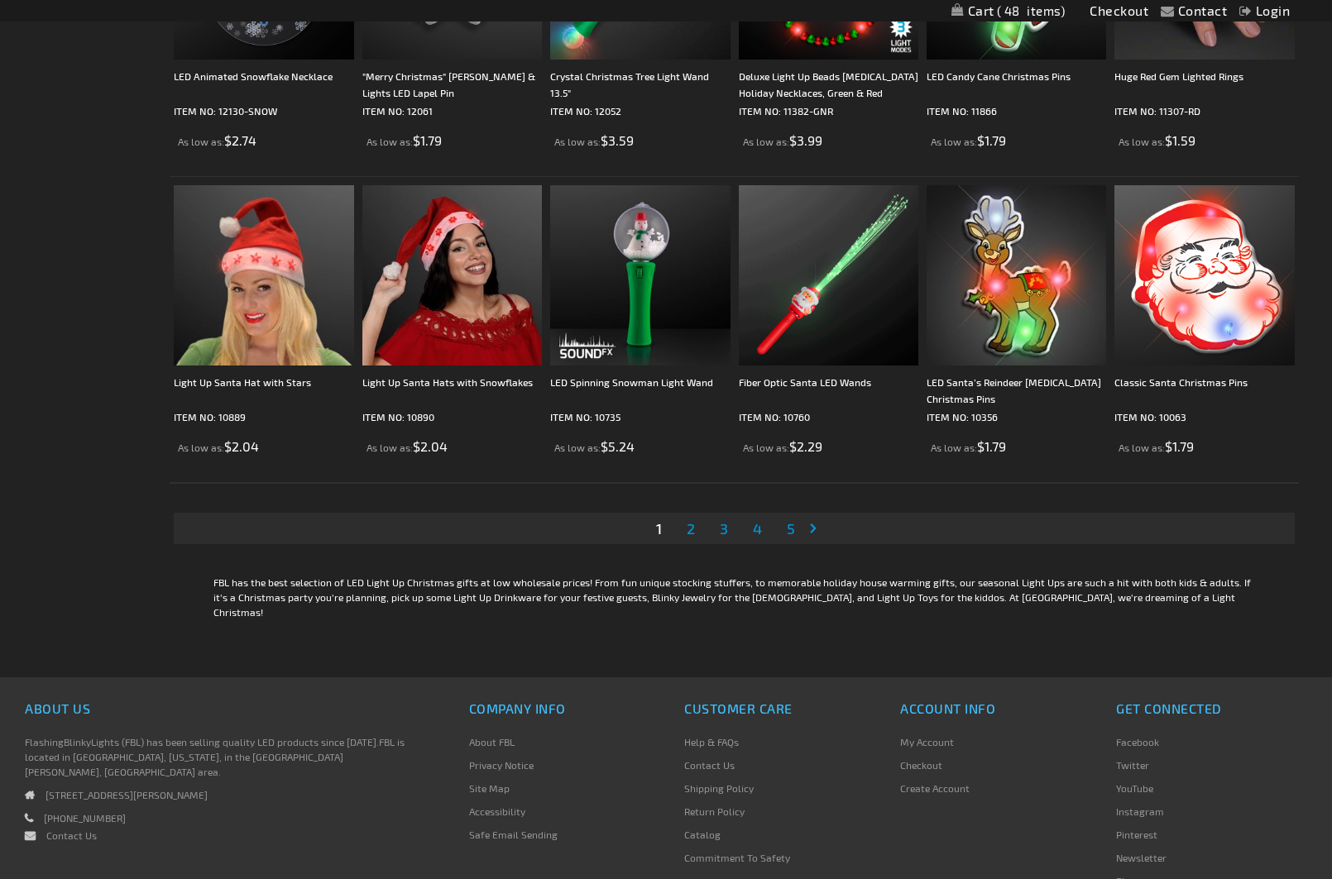
scroll to position [3169, 0]
click at [692, 524] on span "2" at bounding box center [690, 528] width 8 height 18
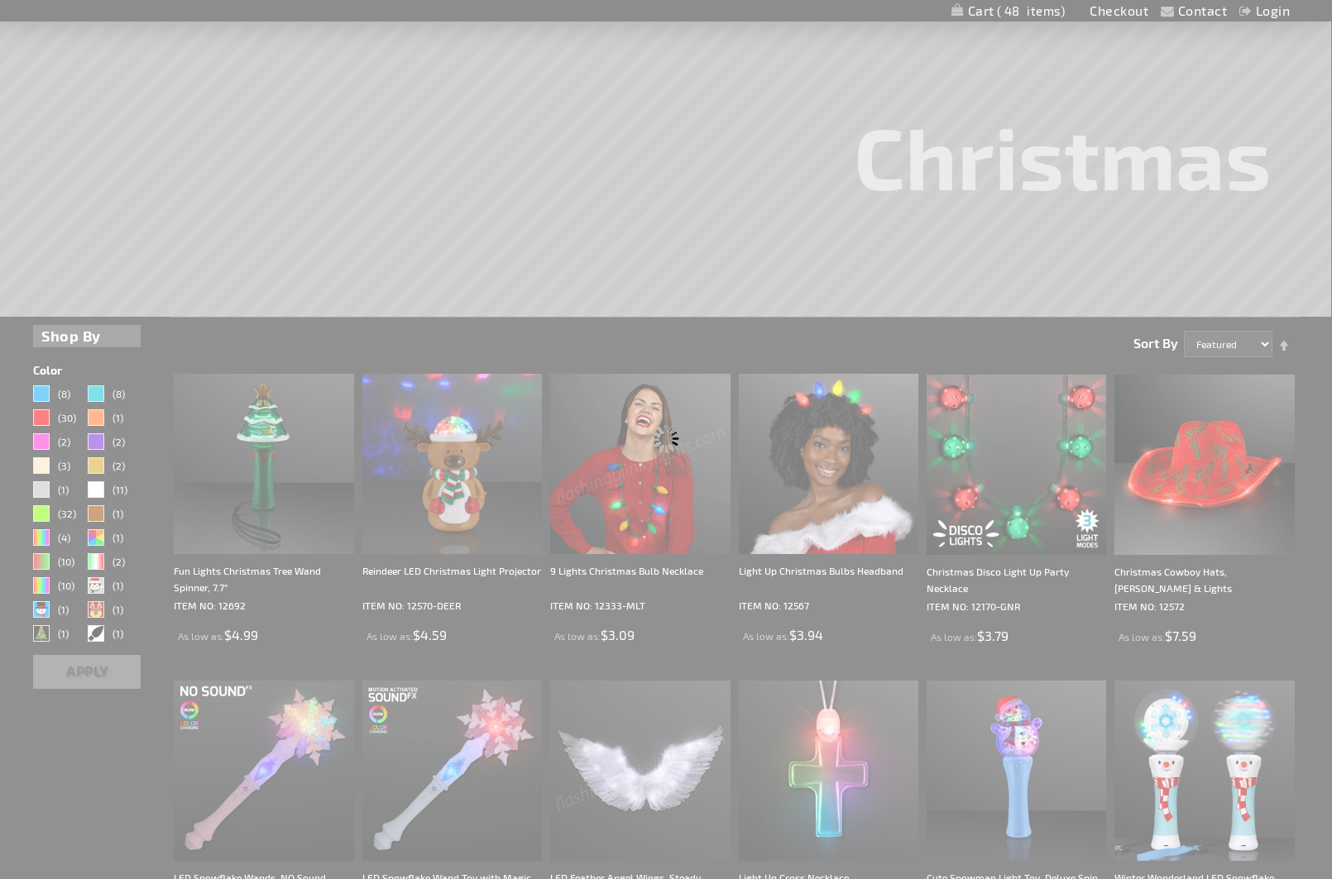
scroll to position [0, 0]
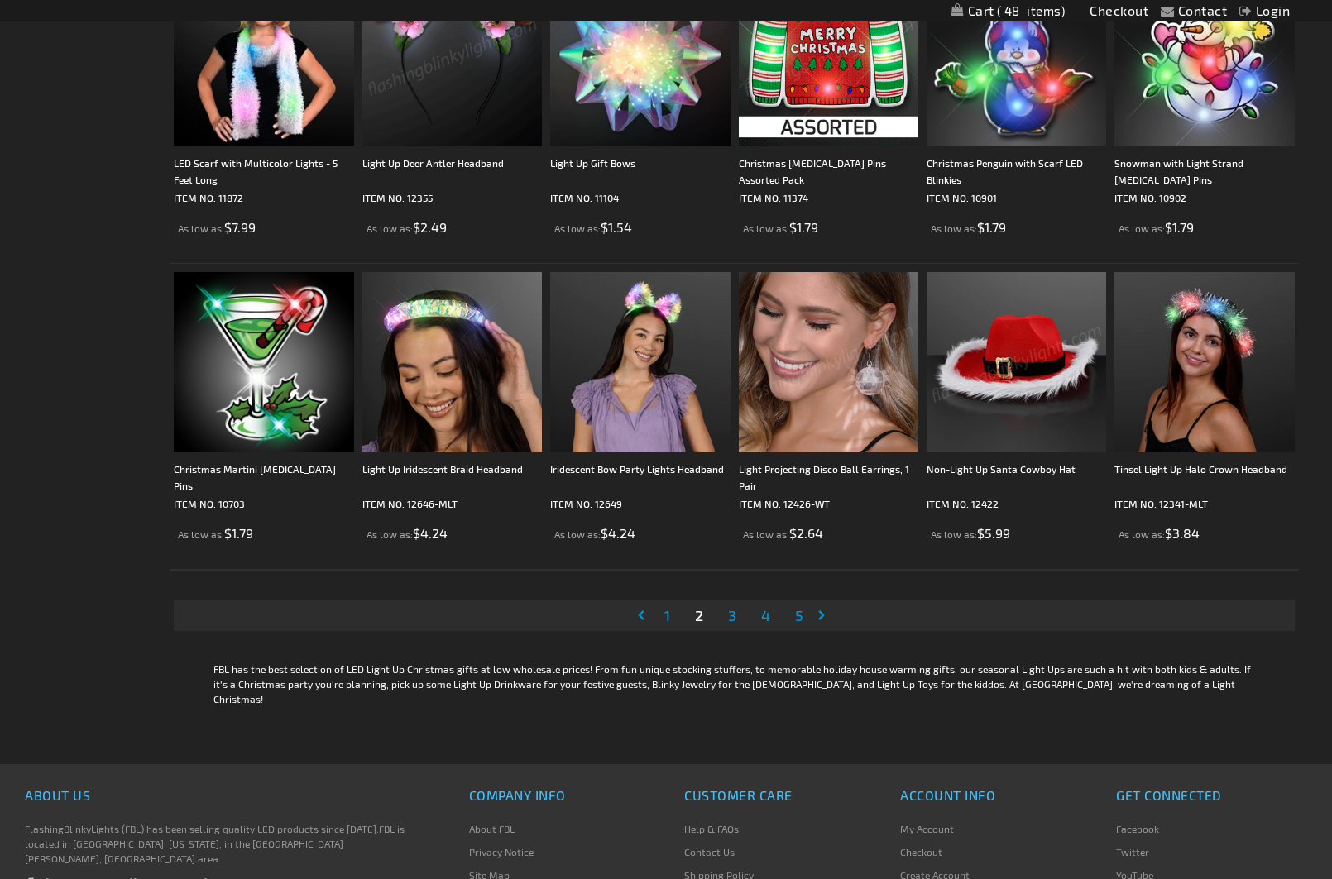
scroll to position [3081, 2]
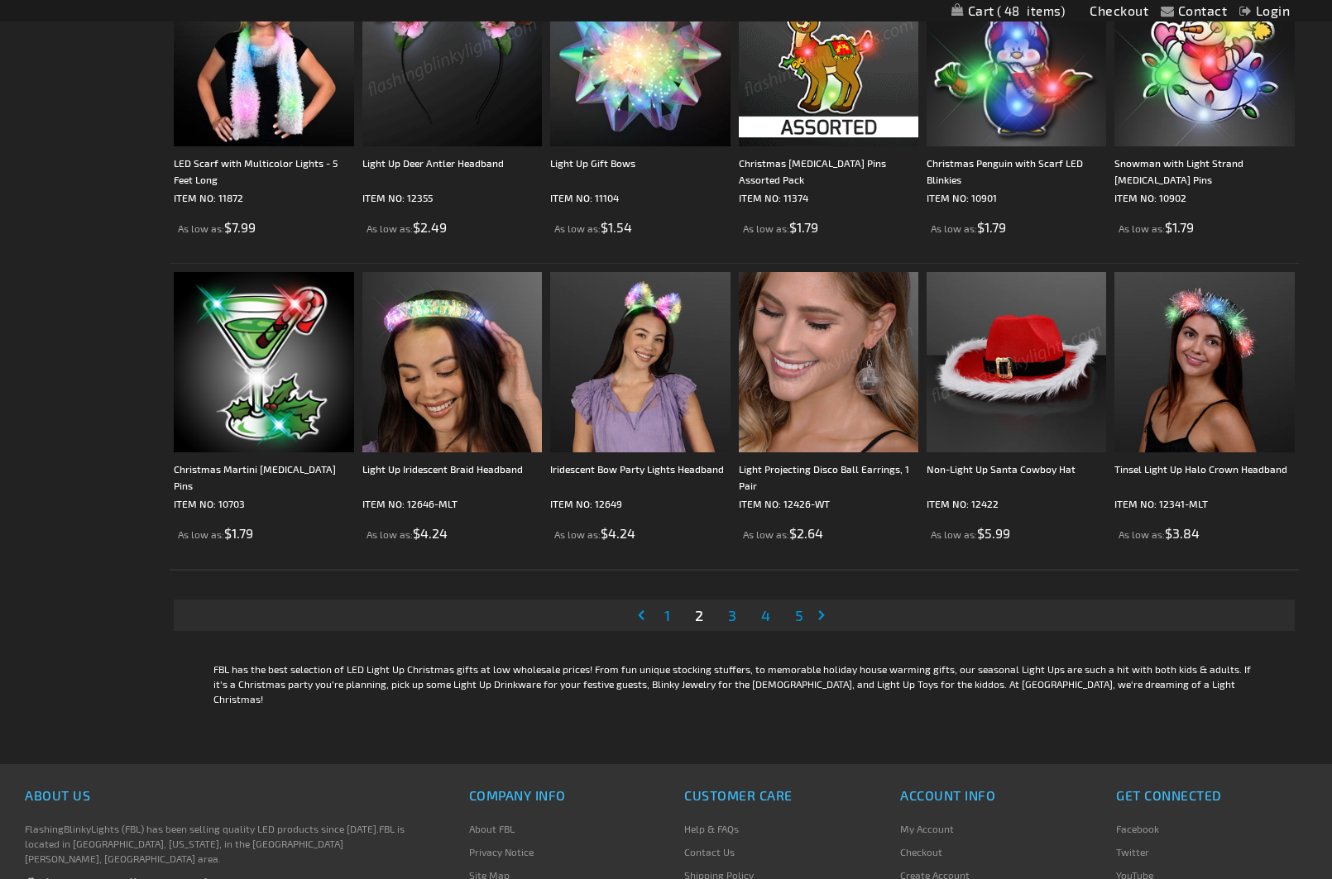
click at [731, 618] on span "3" at bounding box center [732, 615] width 8 height 18
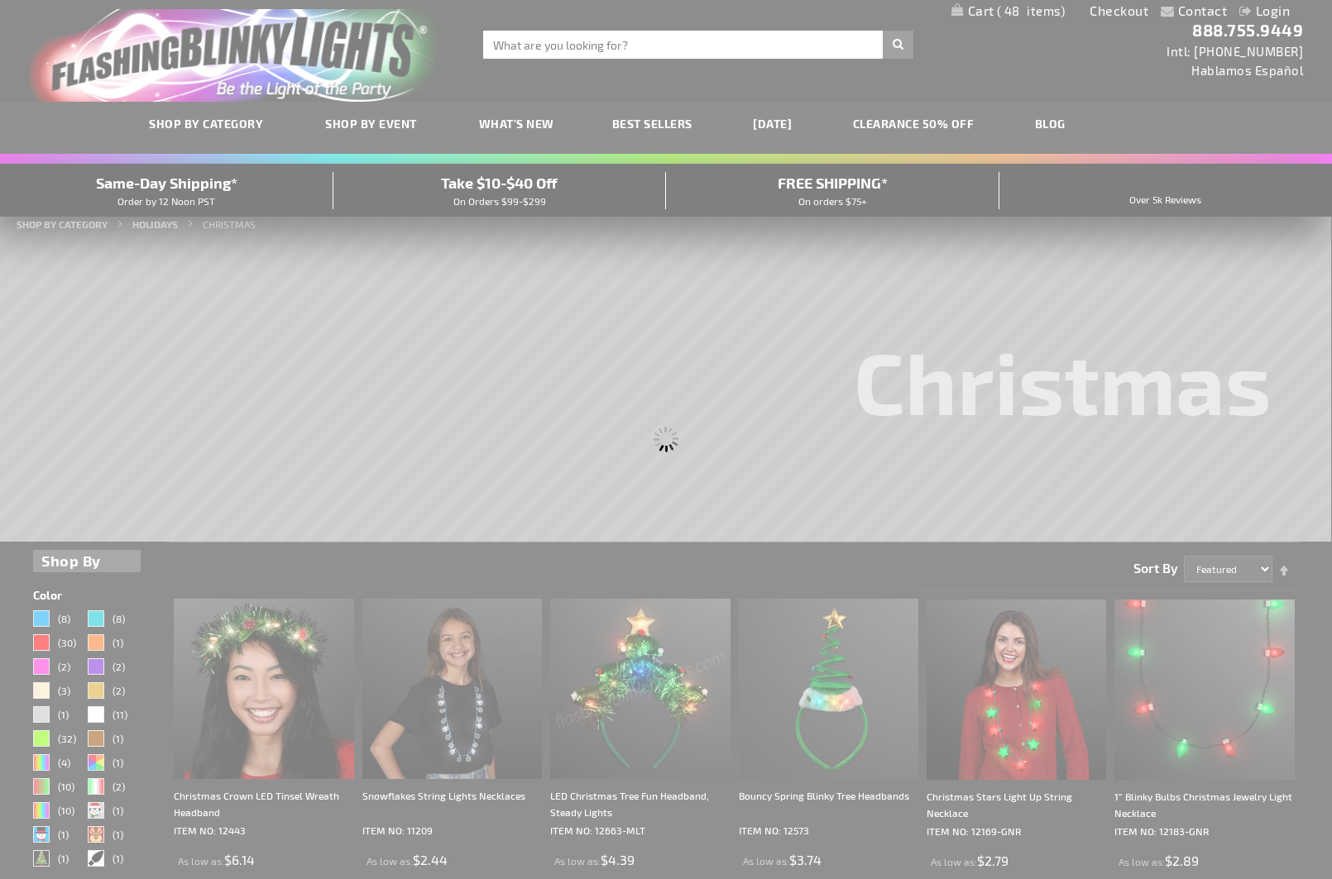
scroll to position [0, 0]
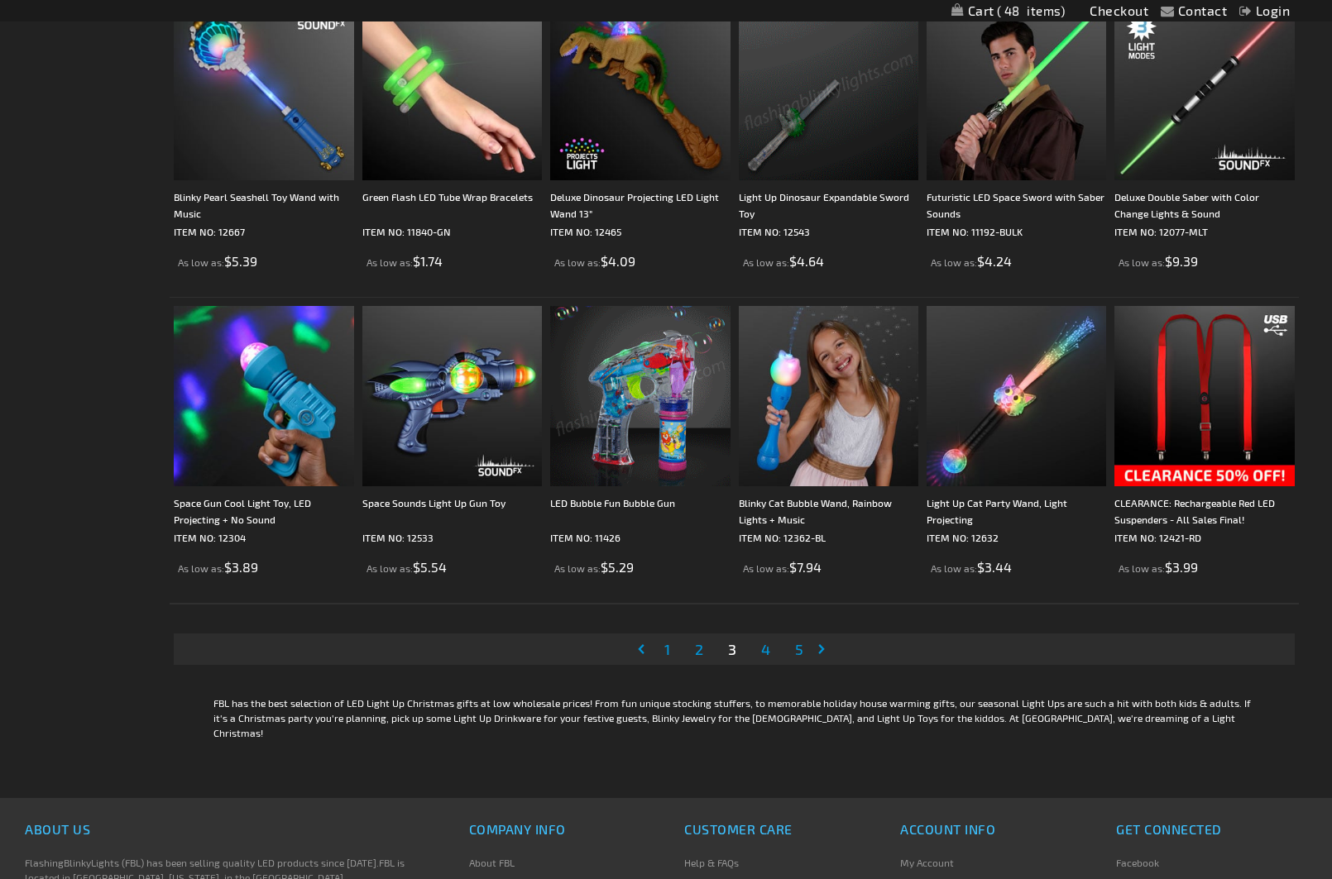
scroll to position [3046, 0]
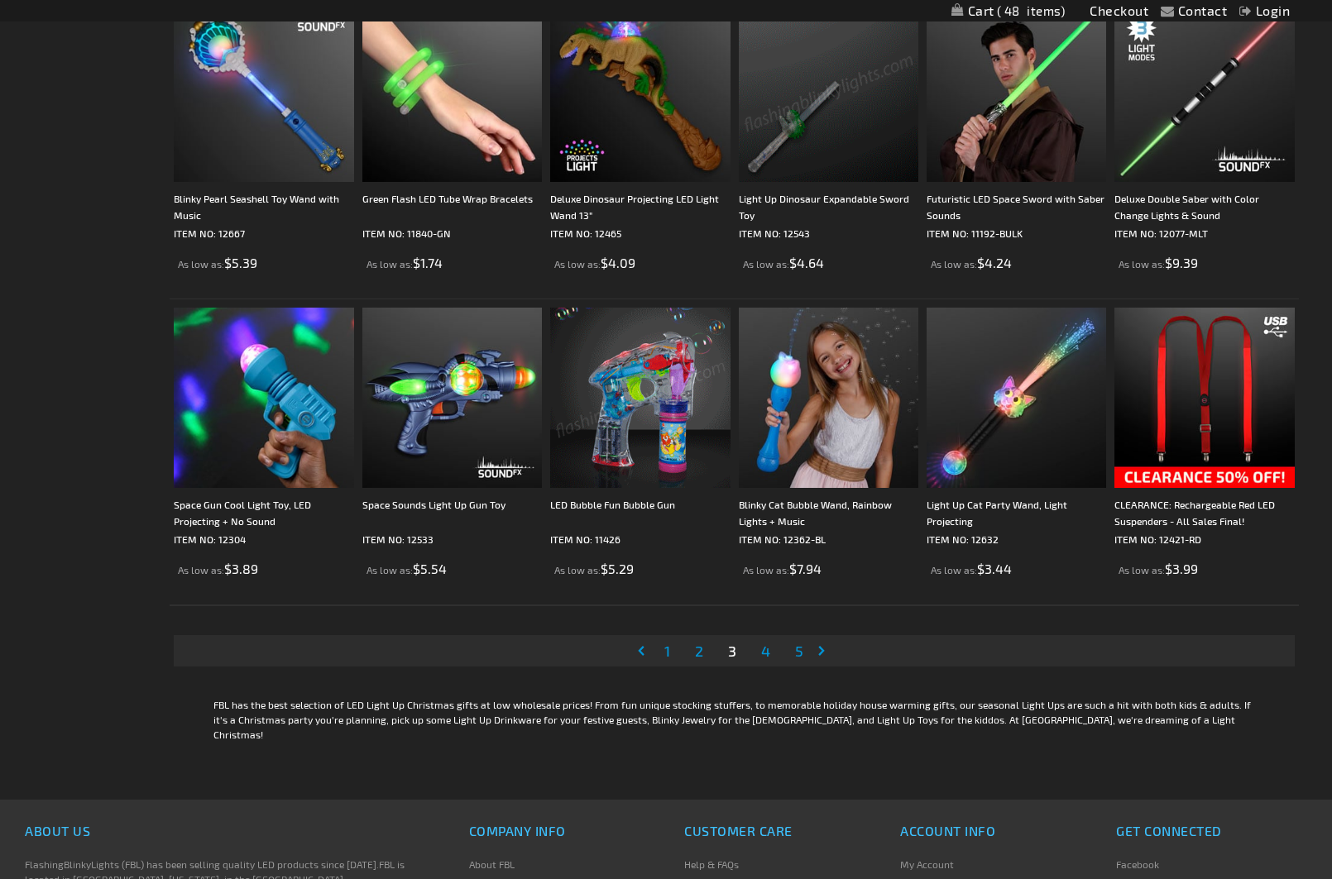
click at [766, 642] on link "Page 4" at bounding box center [766, 650] width 16 height 25
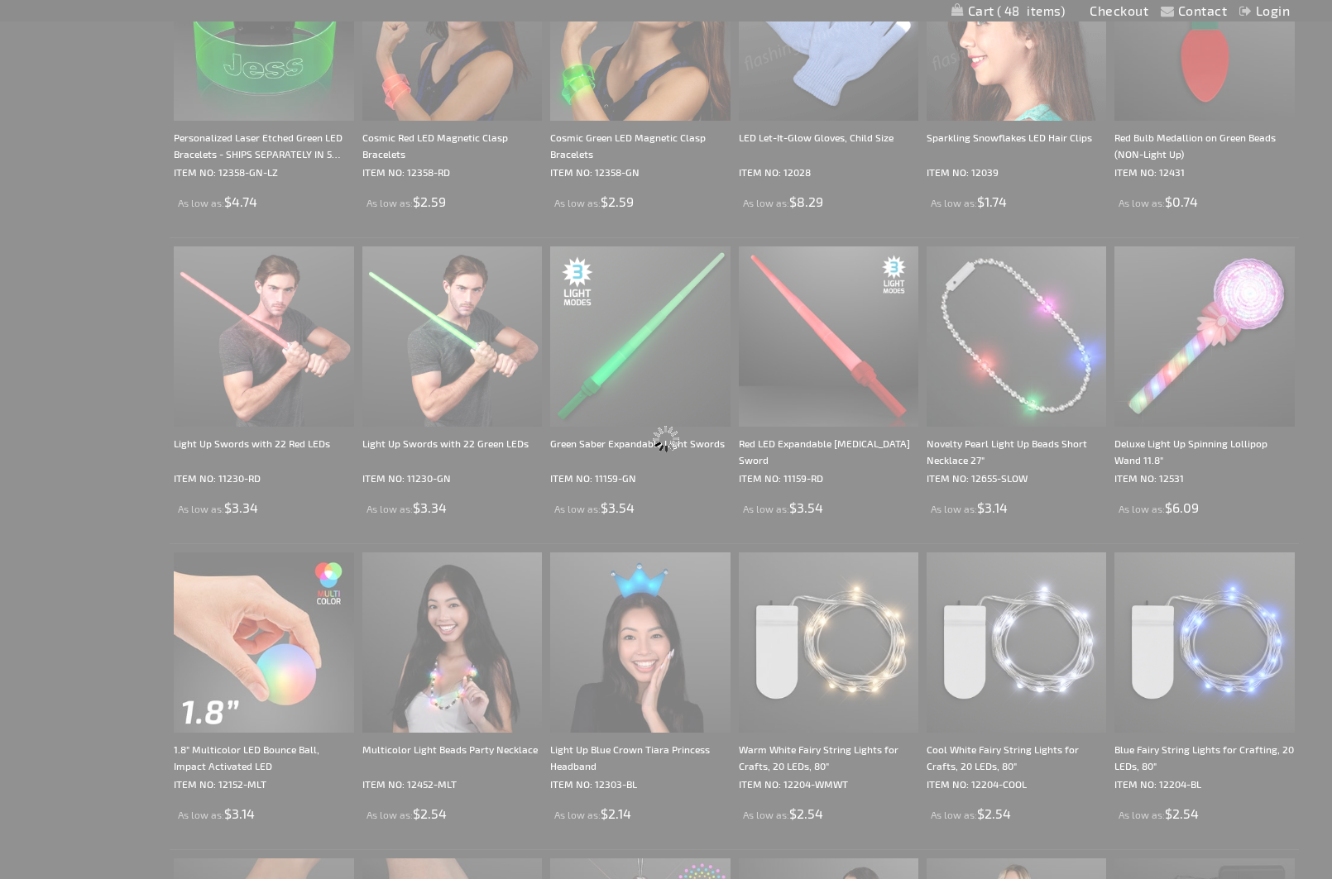
scroll to position [0, 0]
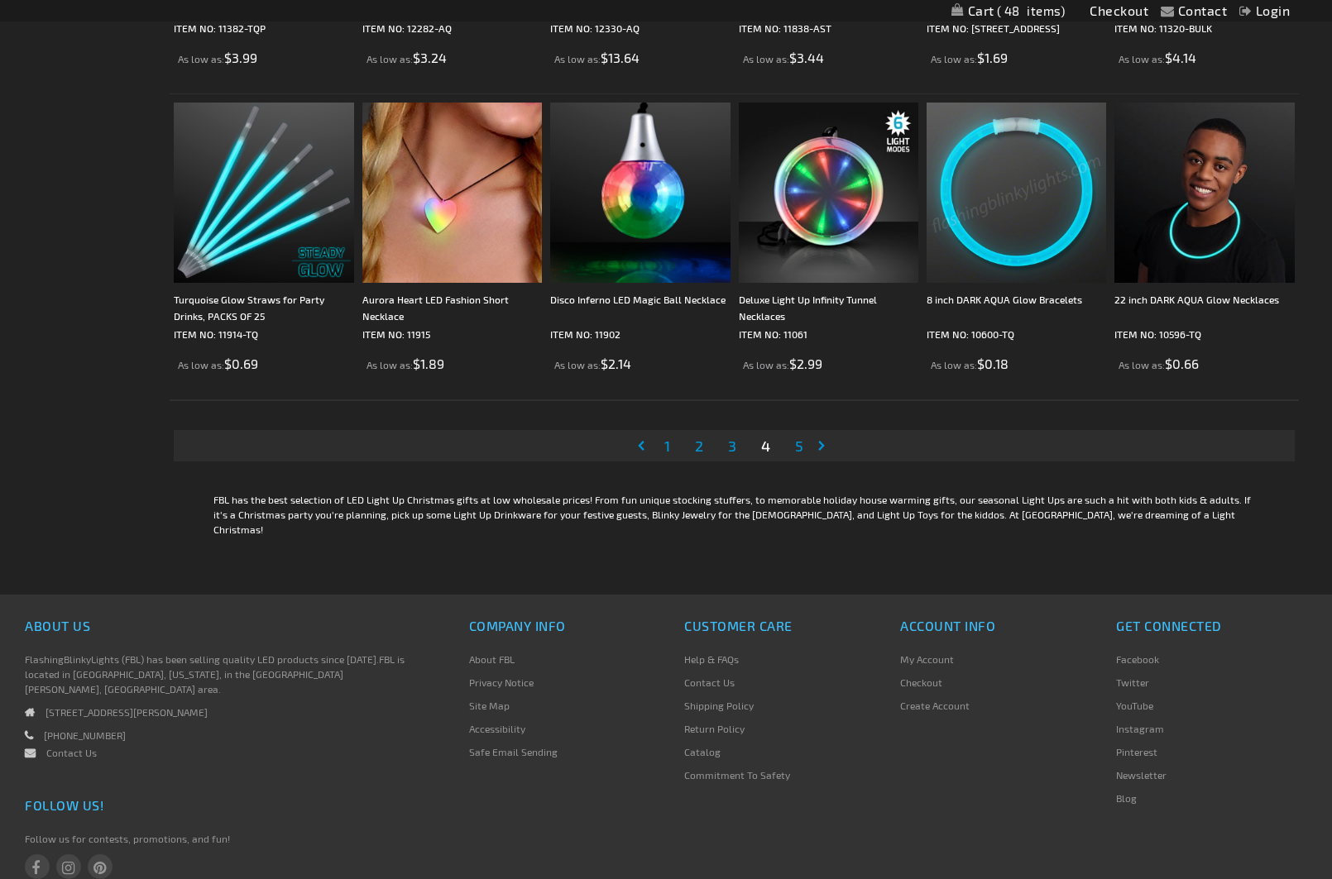
scroll to position [3243, 0]
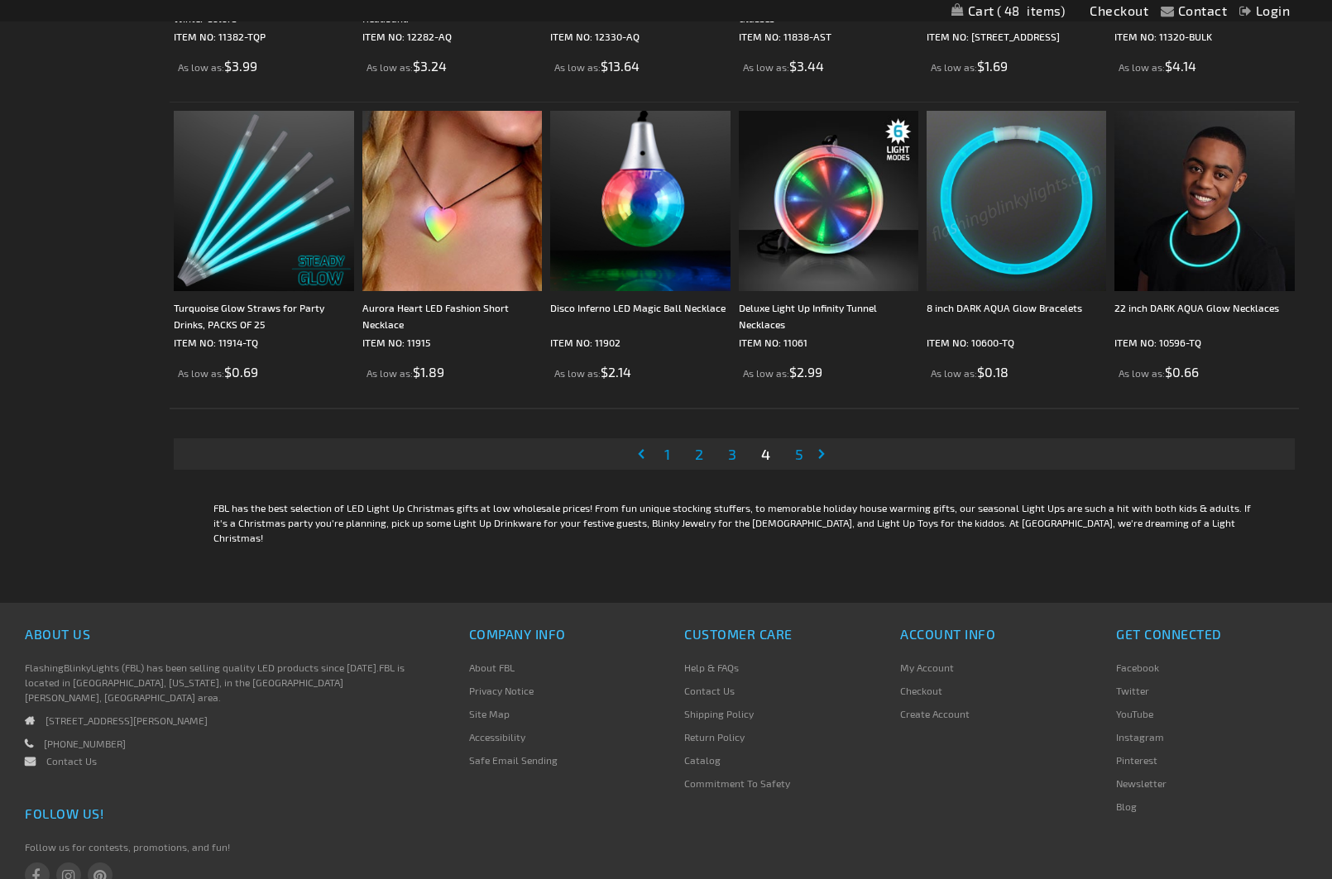
click at [803, 454] on link "Page 5" at bounding box center [798, 454] width 15 height 25
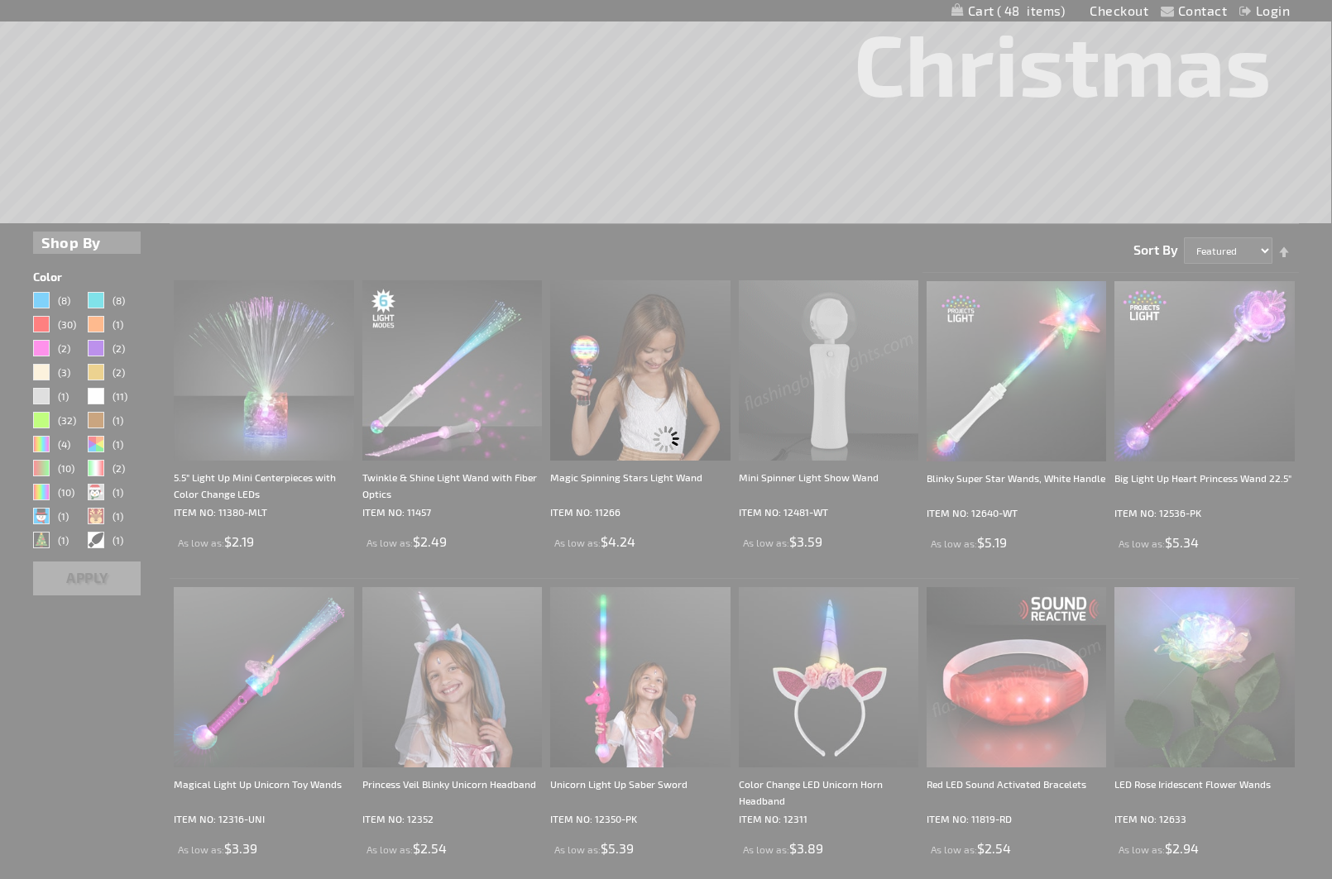
scroll to position [0, 0]
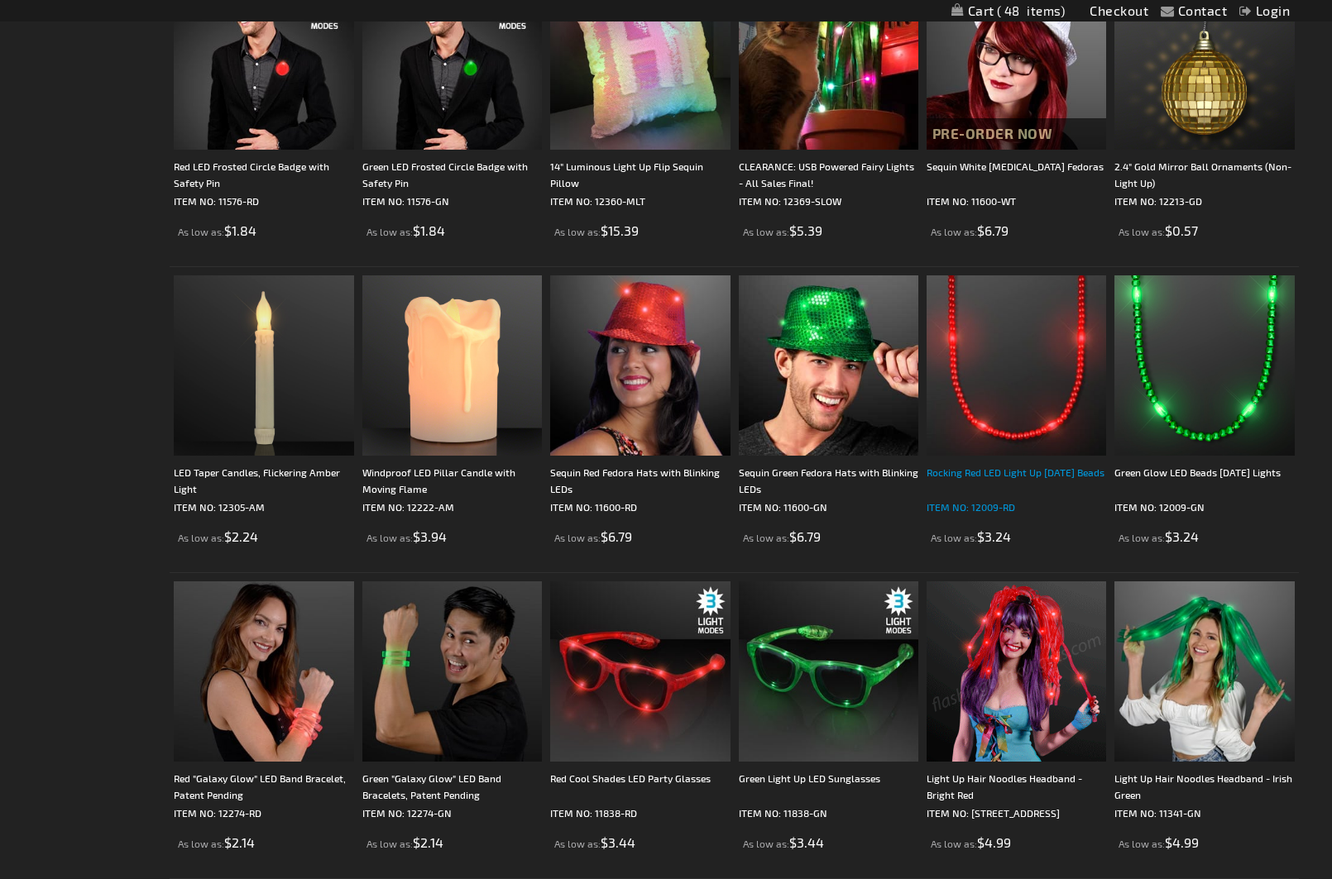
scroll to position [1242, 2]
click at [1019, 458] on div "Rocking Red LED Light Up Mardi Gras Beads ITEM NO: 12009-RD As low as $3.24" at bounding box center [1015, 410] width 179 height 270
click at [997, 430] on img at bounding box center [1015, 364] width 179 height 179
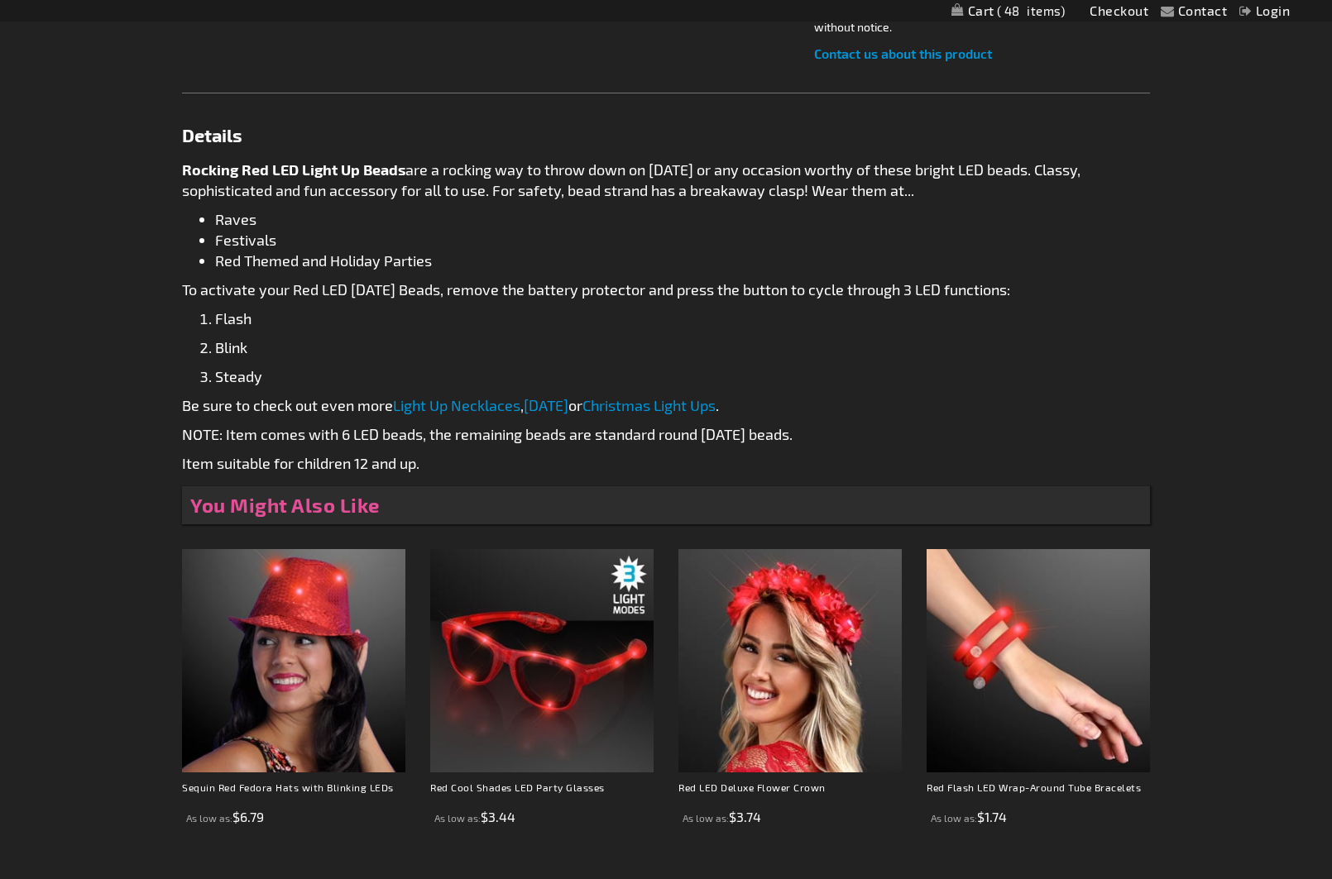
scroll to position [728, 1]
